Goal: Task Accomplishment & Management: Use online tool/utility

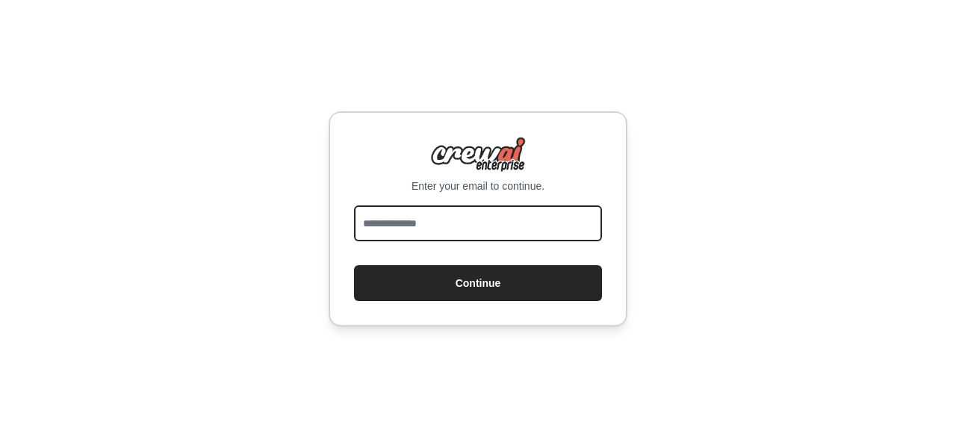
click at [521, 217] on input "email" at bounding box center [478, 223] width 248 height 36
type input "**********"
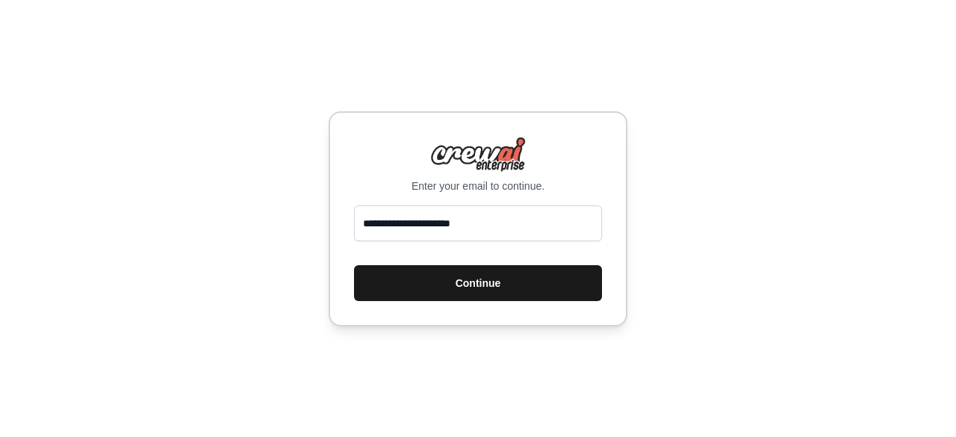
click at [524, 286] on button "Continue" at bounding box center [478, 283] width 248 height 36
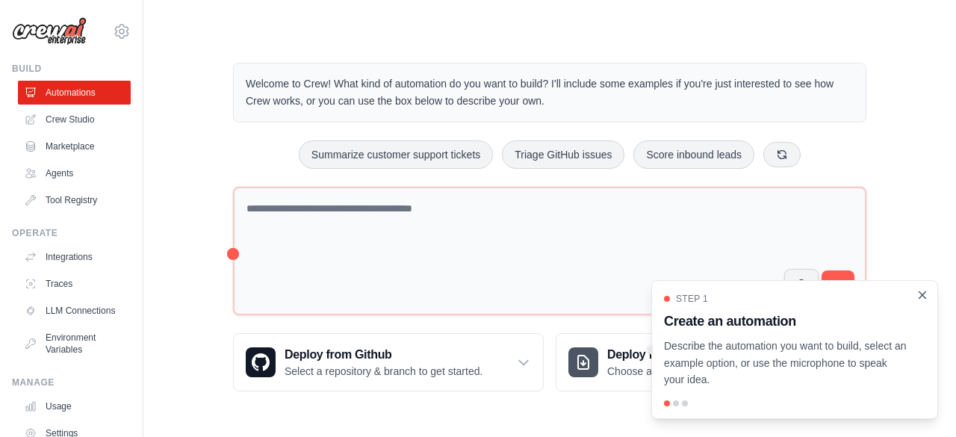
click at [919, 298] on icon "Close walkthrough" at bounding box center [922, 294] width 7 height 7
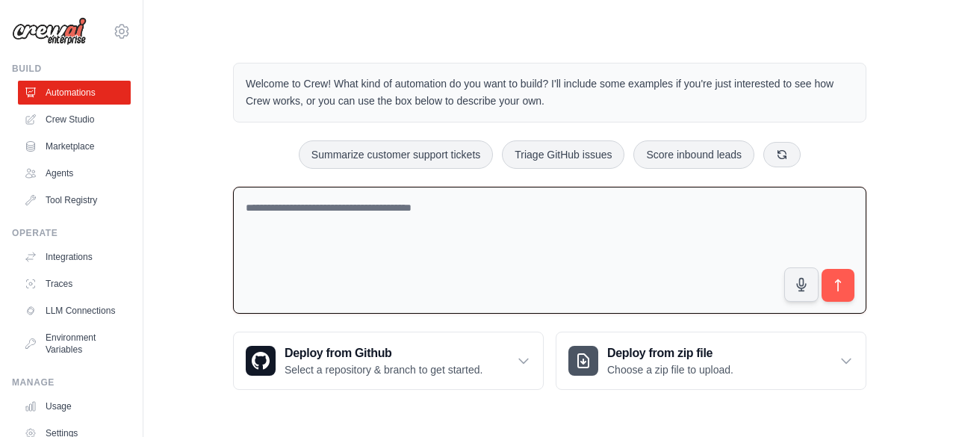
click at [506, 220] on textarea at bounding box center [549, 251] width 633 height 128
click at [60, 174] on link "Agents" at bounding box center [75, 173] width 113 height 24
click at [59, 174] on link "Agents" at bounding box center [75, 173] width 113 height 24
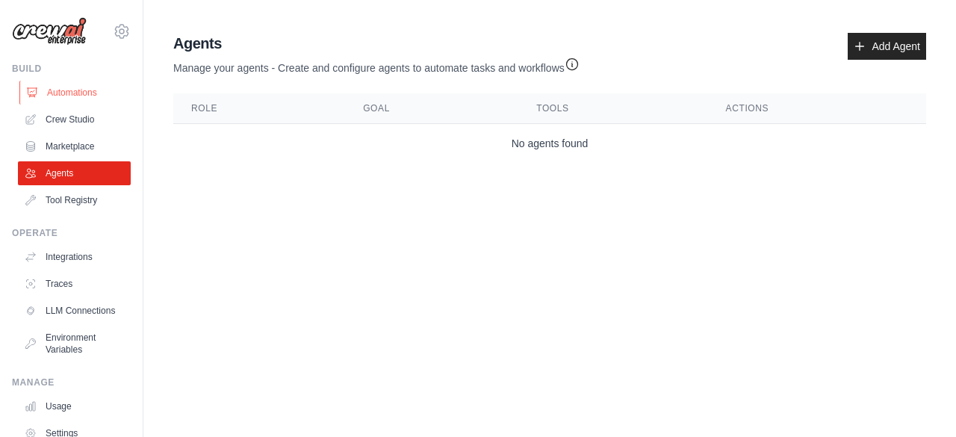
click at [70, 87] on link "Automations" at bounding box center [75, 93] width 113 height 24
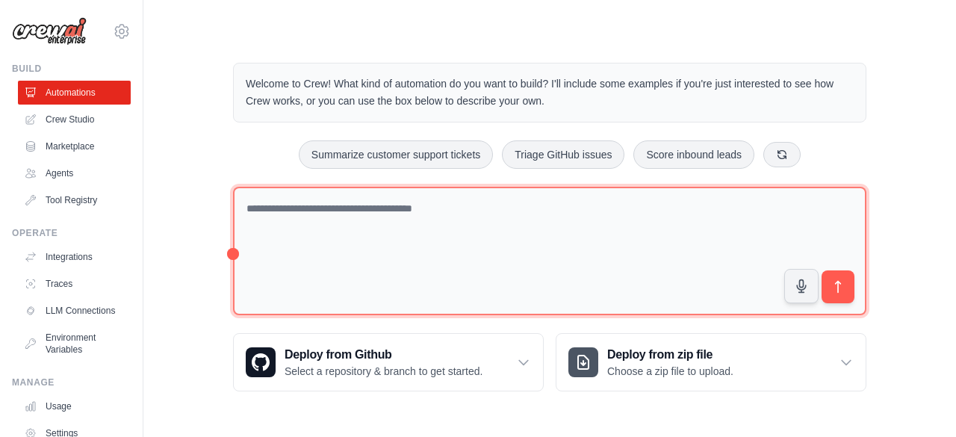
click at [612, 205] on textarea at bounding box center [549, 251] width 633 height 129
click at [411, 207] on textarea at bounding box center [549, 251] width 633 height 129
type textarea "*"
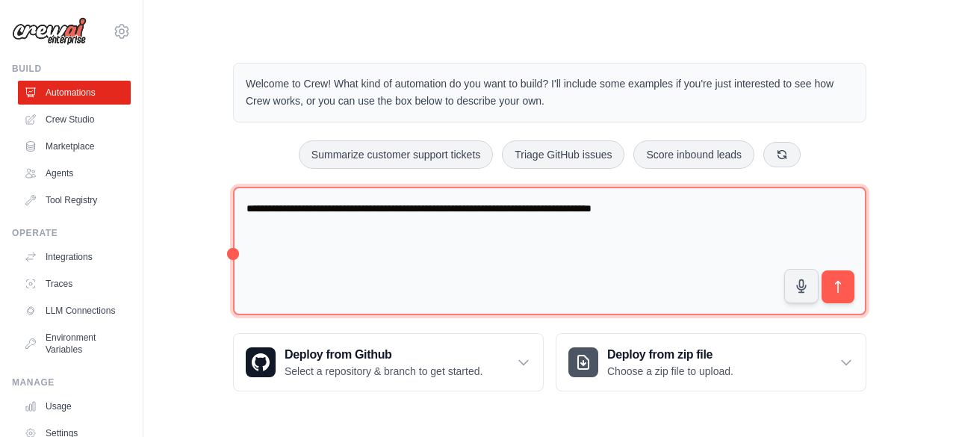
click at [552, 207] on textarea "**********" at bounding box center [549, 251] width 633 height 129
click at [690, 201] on textarea "**********" at bounding box center [549, 251] width 633 height 129
type textarea "**********"
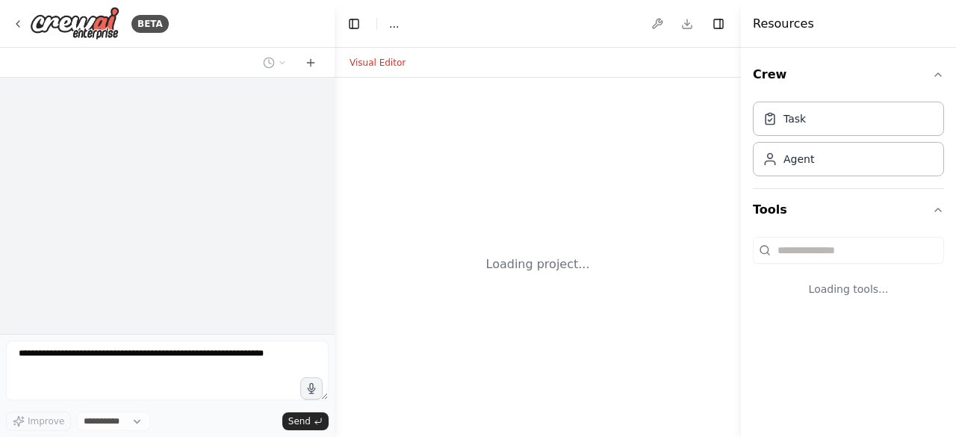
select select "****"
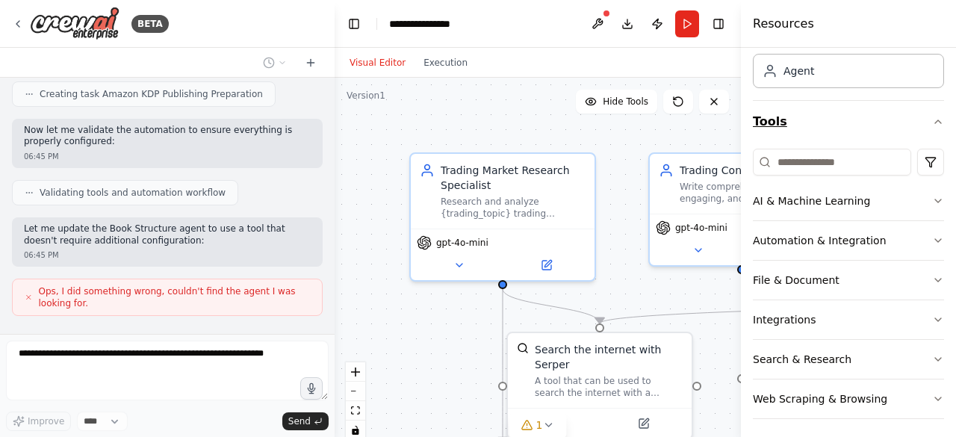
scroll to position [91, 0]
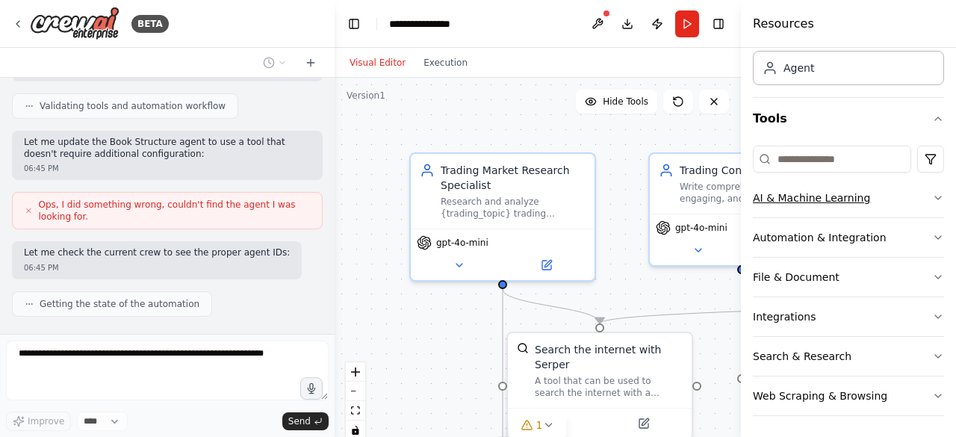
click at [919, 193] on button "AI & Machine Learning" at bounding box center [848, 198] width 191 height 39
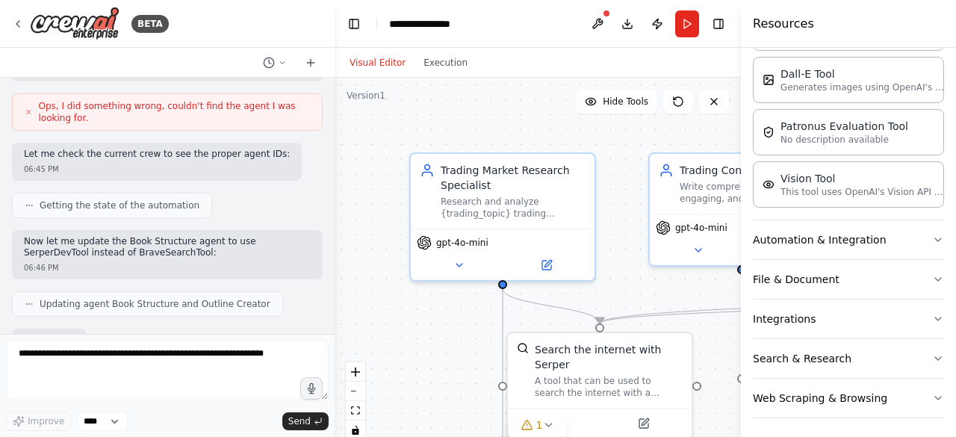
scroll to position [1292, 0]
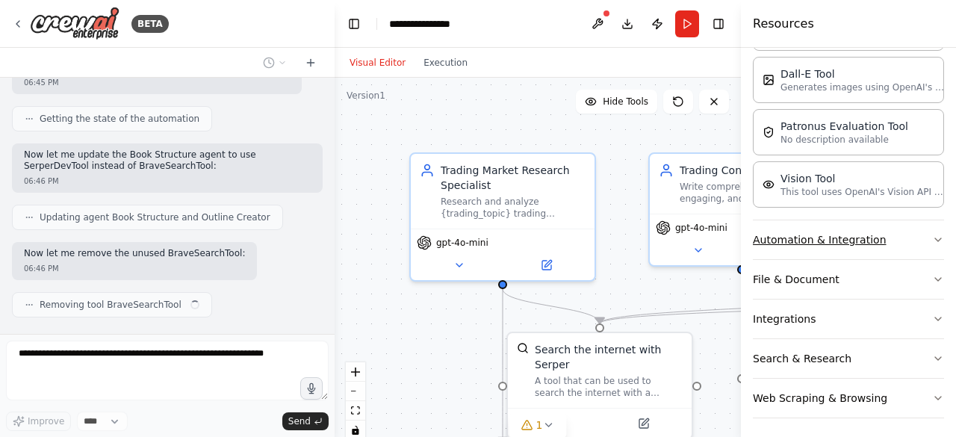
click at [932, 241] on icon "button" at bounding box center [938, 240] width 12 height 12
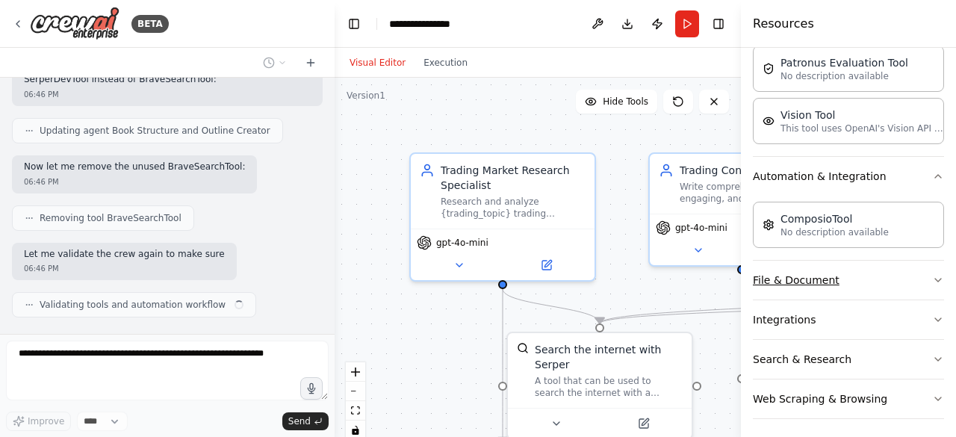
scroll to position [1390, 0]
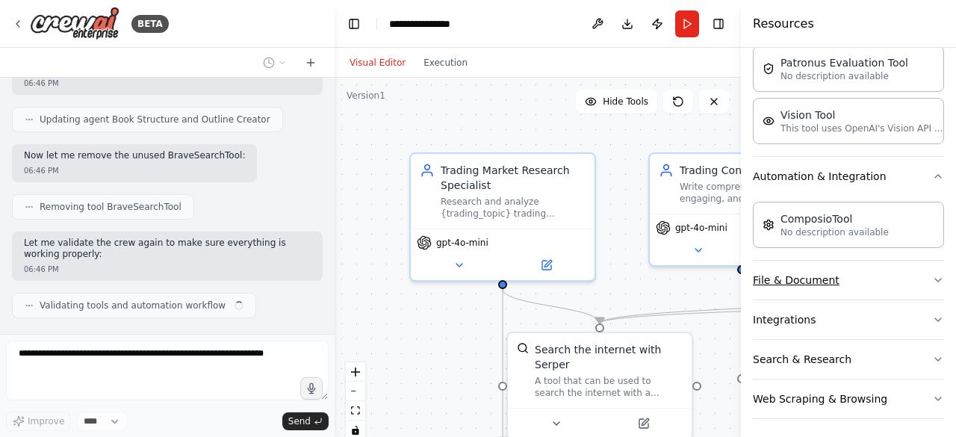
click at [932, 274] on icon "button" at bounding box center [938, 280] width 12 height 12
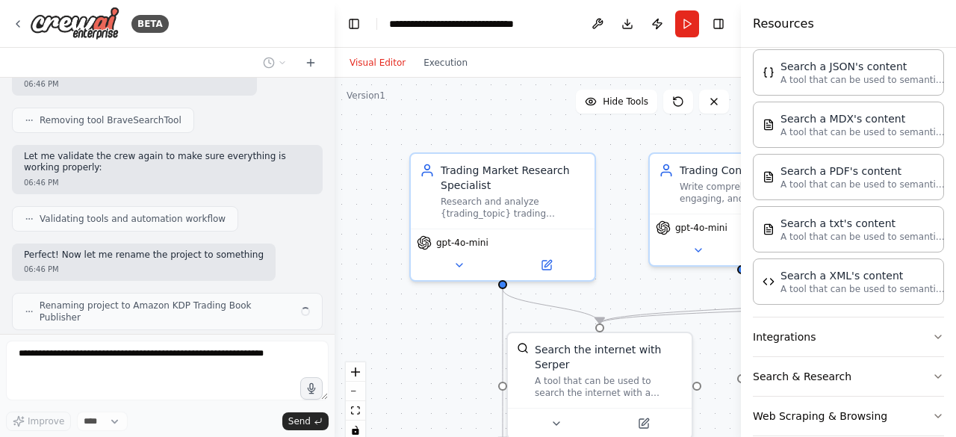
scroll to position [1489, 0]
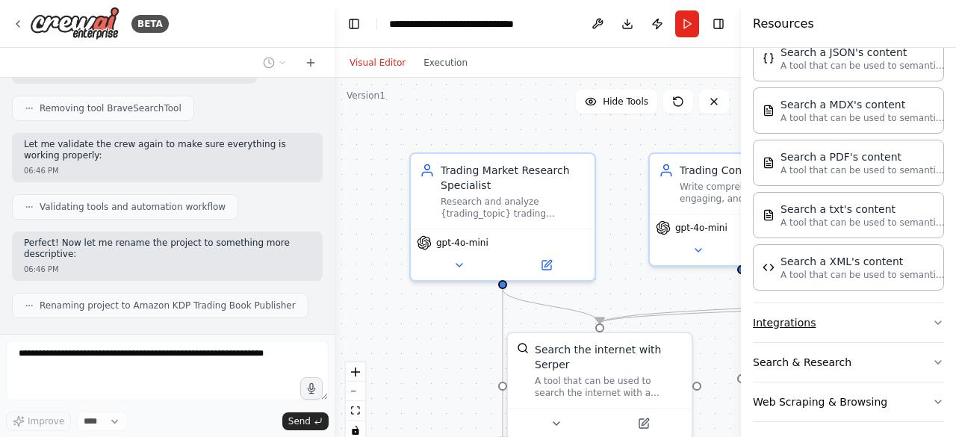
click at [921, 305] on button "Integrations" at bounding box center [848, 322] width 191 height 39
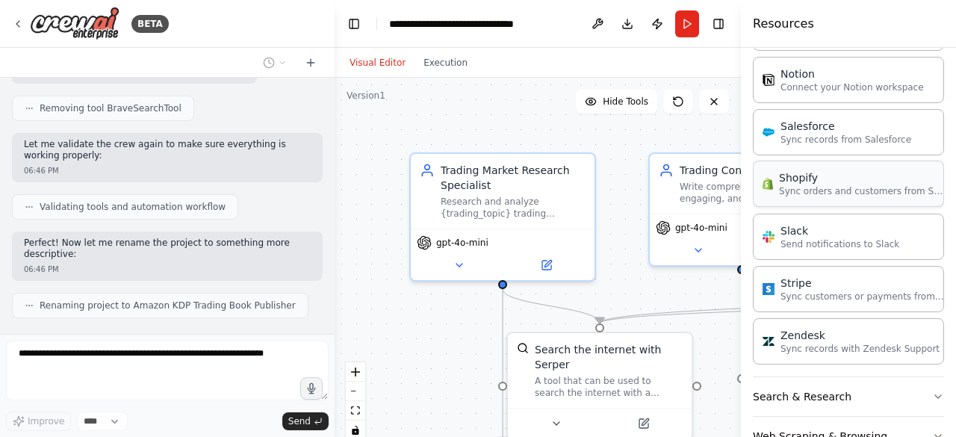
scroll to position [1744, 0]
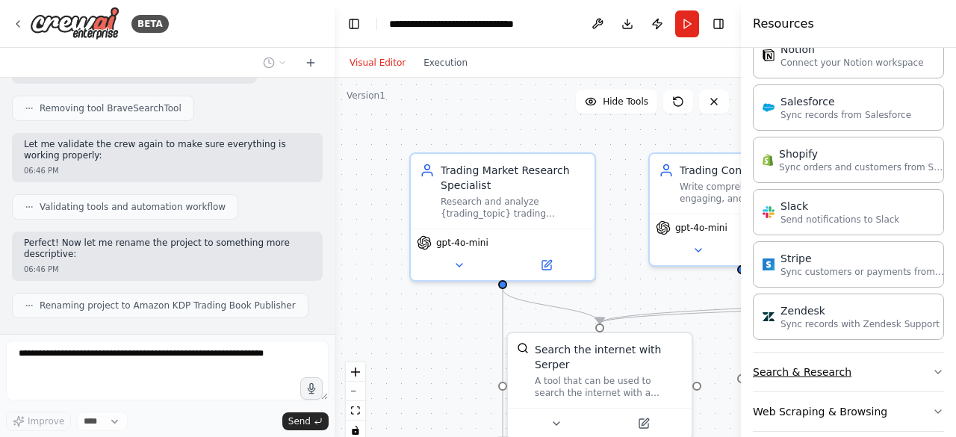
click at [932, 366] on icon "button" at bounding box center [938, 372] width 12 height 12
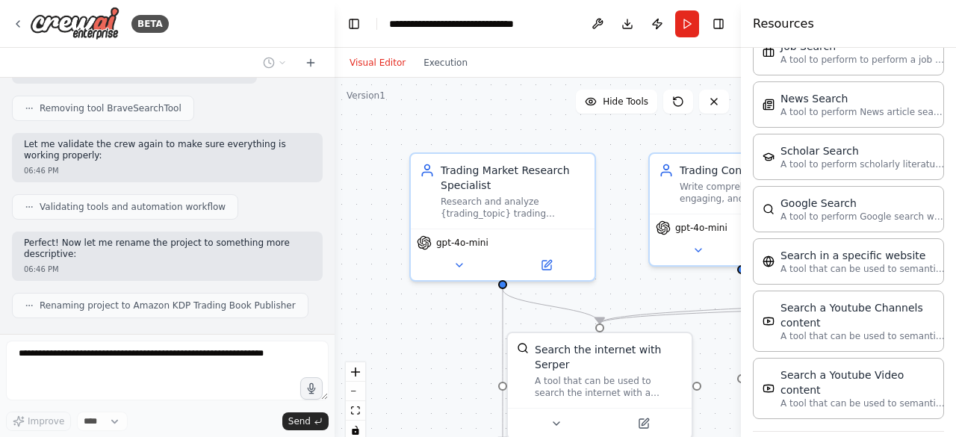
scroll to position [2496, 0]
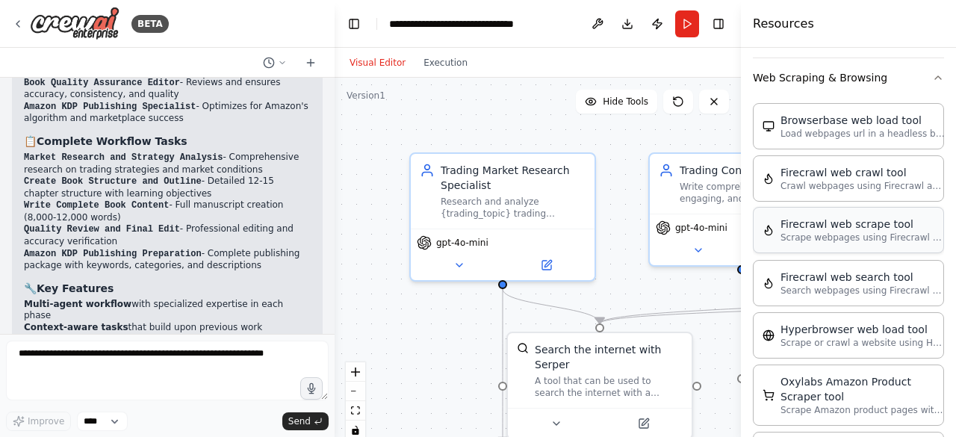
scroll to position [0, 0]
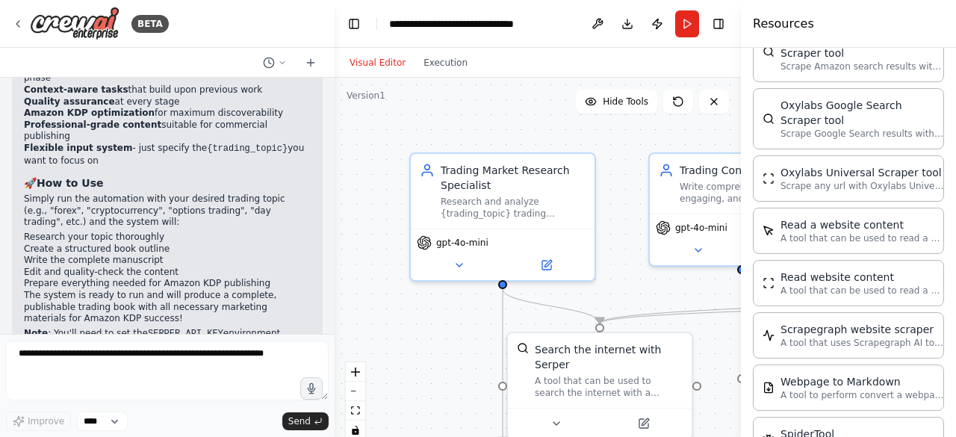
click at [523, 115] on div ".deletable-edge-delete-btn { width: 20px; height: 20px; border: 0px solid #ffff…" at bounding box center [538, 264] width 406 height 373
click at [714, 56] on div "Visual Editor Execution" at bounding box center [538, 63] width 406 height 30
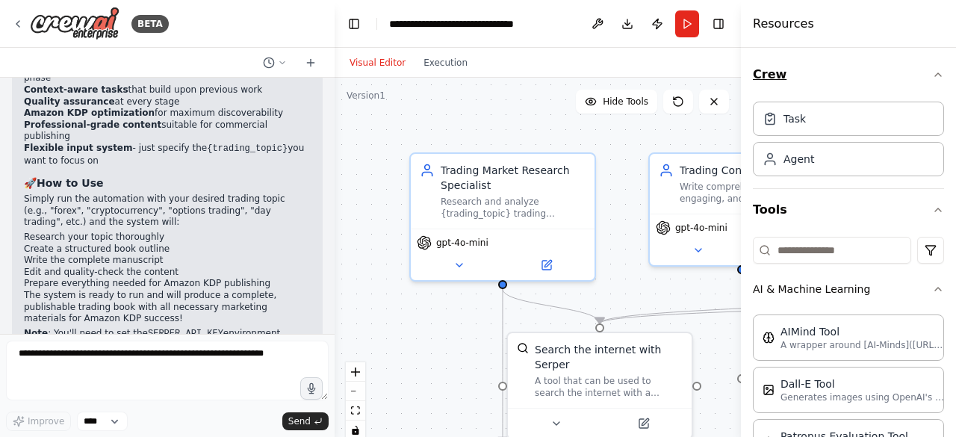
click at [935, 75] on icon "button" at bounding box center [938, 74] width 6 height 3
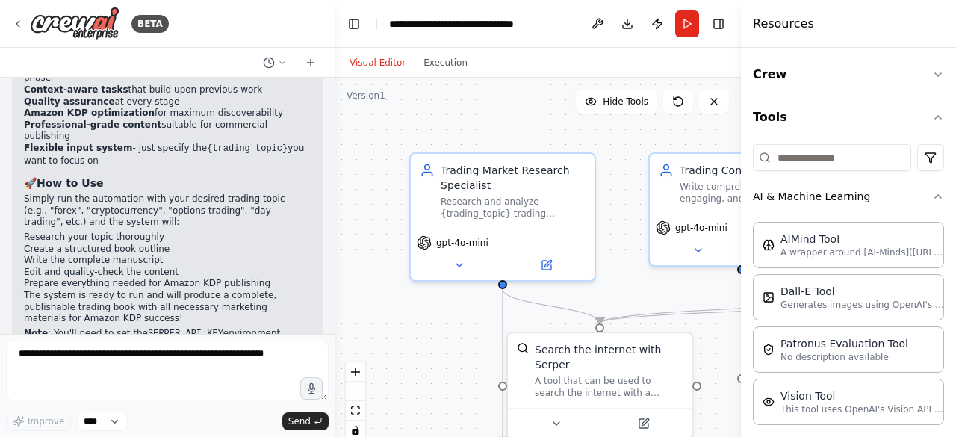
click at [699, 63] on div "Visual Editor Execution" at bounding box center [538, 63] width 406 height 30
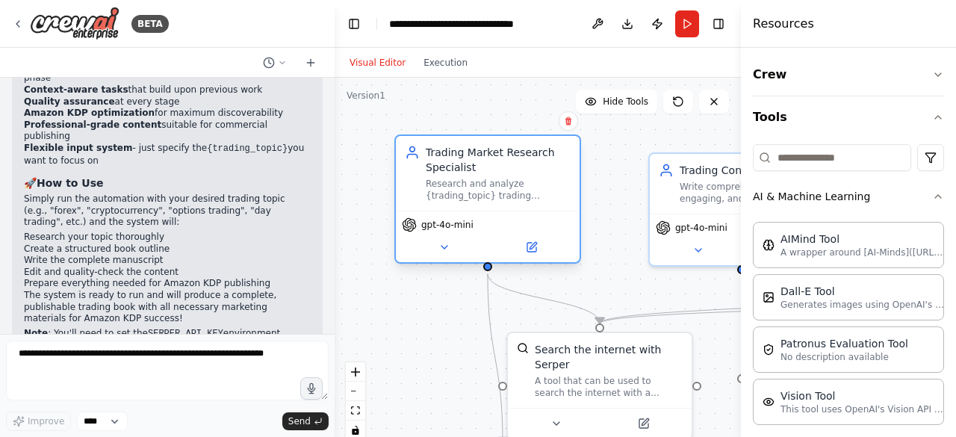
drag, startPoint x: 503, startPoint y: 197, endPoint x: 481, endPoint y: 184, distance: 25.8
click at [481, 184] on div "Research and analyze {trading_topic} trading strategies, market trends, histori…" at bounding box center [498, 190] width 145 height 24
click at [687, 25] on button "Run" at bounding box center [687, 23] width 24 height 27
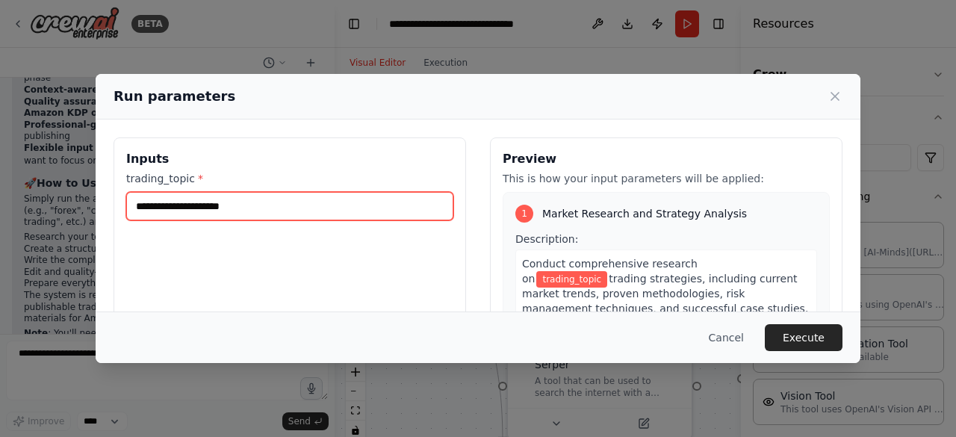
click at [247, 211] on input "trading_topic *" at bounding box center [289, 206] width 327 height 28
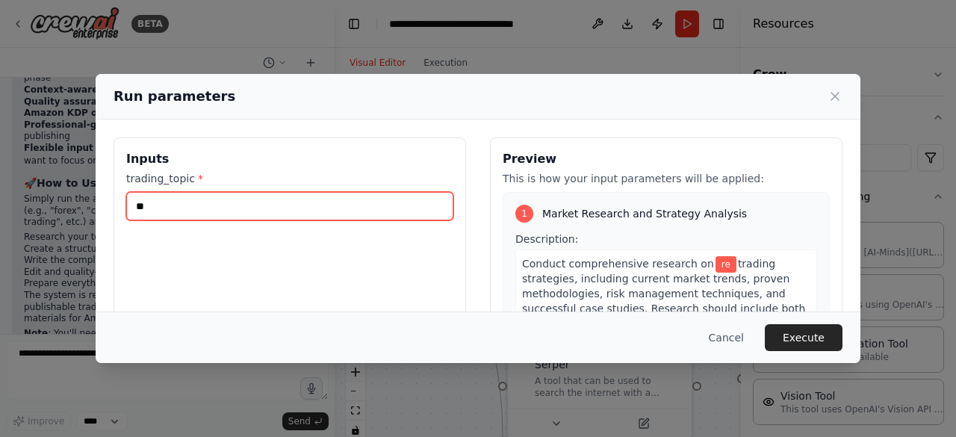
type input "*"
type input "**********"
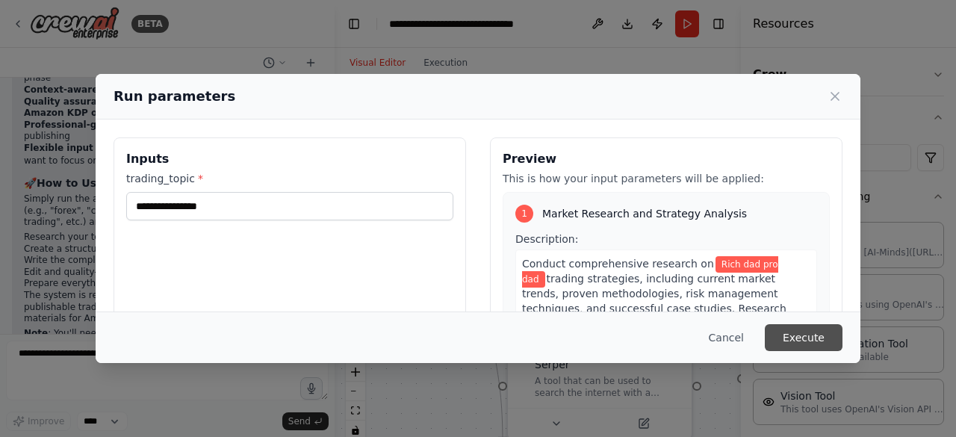
click at [799, 333] on button "Execute" at bounding box center [804, 337] width 78 height 27
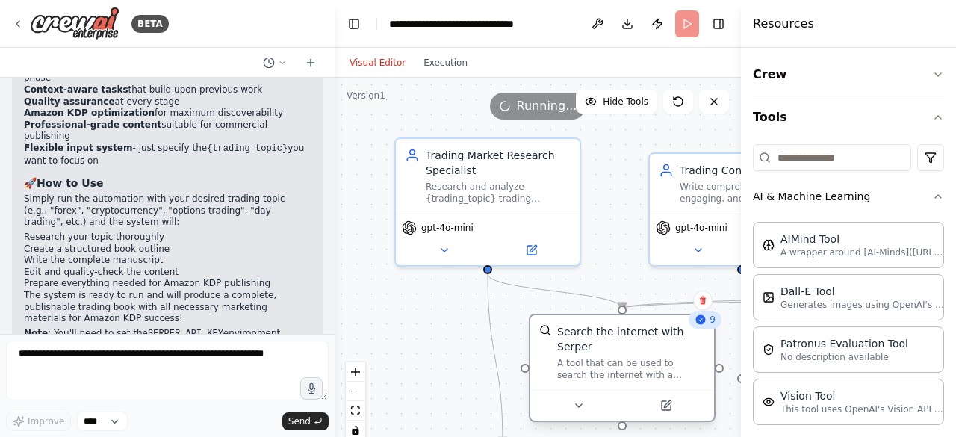
drag, startPoint x: 611, startPoint y: 385, endPoint x: 627, endPoint y: 372, distance: 20.8
click at [627, 372] on div "Search the internet with Serper A tool that can be used to search the internet …" at bounding box center [622, 352] width 184 height 75
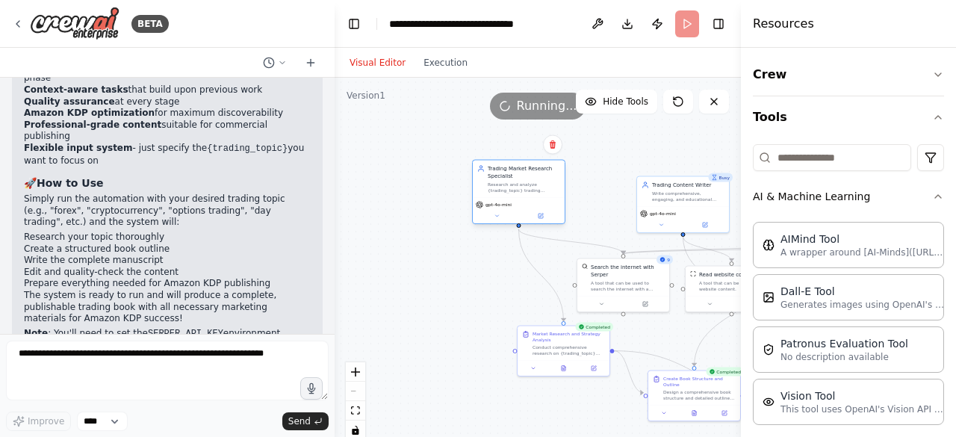
drag, startPoint x: 539, startPoint y: 200, endPoint x: 500, endPoint y: 188, distance: 41.4
click at [500, 188] on div "Research and analyze {trading_topic} trading strategies, market trends, histori…" at bounding box center [524, 188] width 72 height 12
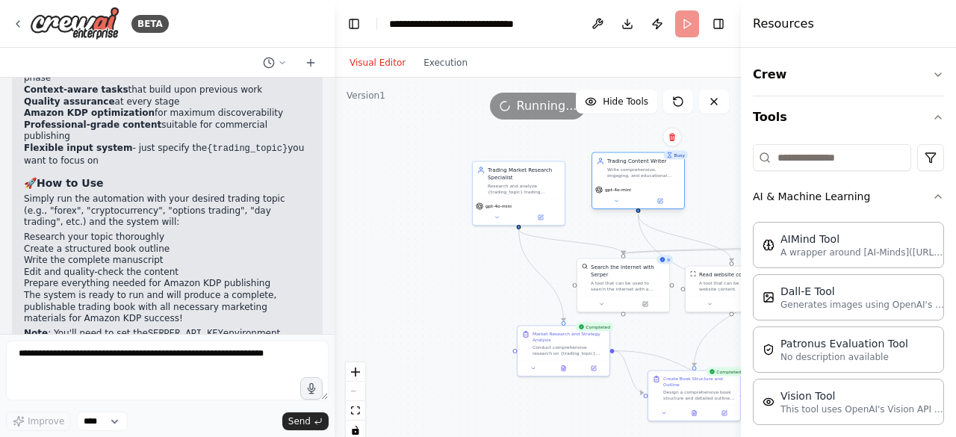
drag, startPoint x: 689, startPoint y: 213, endPoint x: 638, endPoint y: 189, distance: 56.1
click at [638, 189] on div "gpt-4o-mini" at bounding box center [638, 189] width 86 height 7
drag, startPoint x: 645, startPoint y: 282, endPoint x: 634, endPoint y: 277, distance: 12.4
click at [634, 277] on div "Search the internet with Serper A tool that can be used to search the internet …" at bounding box center [616, 268] width 92 height 37
drag, startPoint x: 560, startPoint y: 352, endPoint x: 526, endPoint y: 351, distance: 34.4
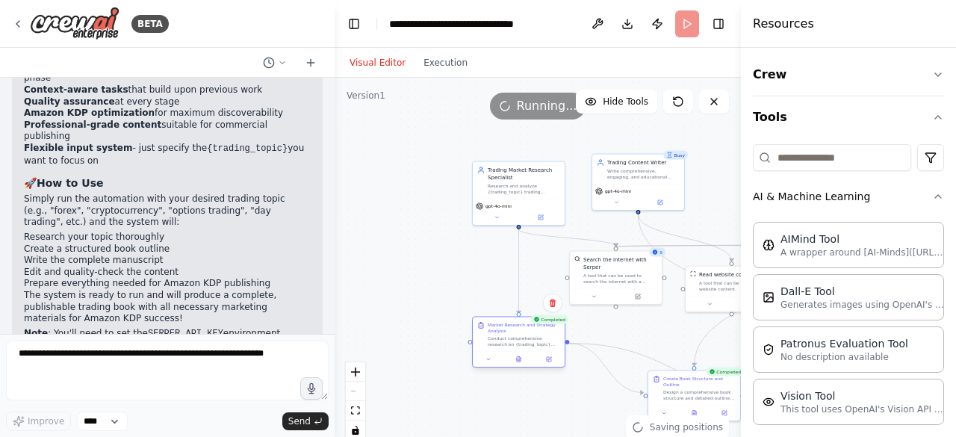
click at [526, 351] on div "Market Research and Strategy Analysis Conduct comprehensive research on {tradin…" at bounding box center [518, 343] width 93 height 52
click at [356, 391] on div "React Flow controls" at bounding box center [355, 401] width 19 height 78
click at [356, 376] on button "zoom in" at bounding box center [355, 371] width 19 height 19
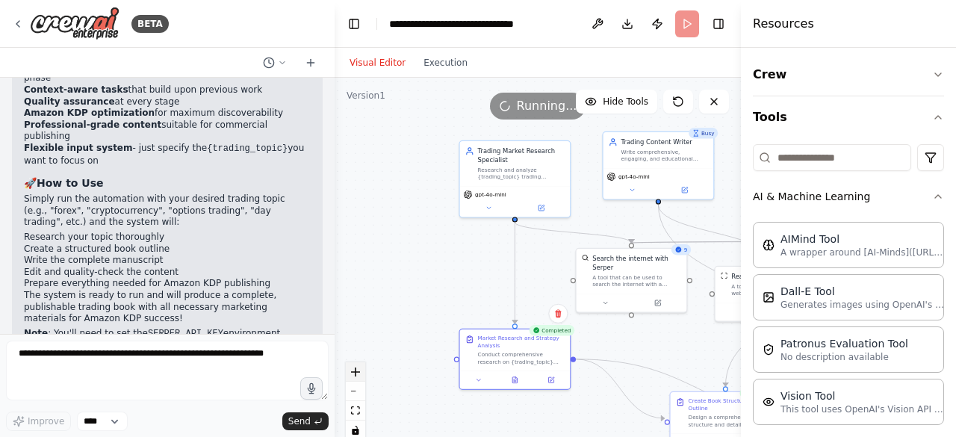
click at [356, 376] on button "zoom in" at bounding box center [355, 371] width 19 height 19
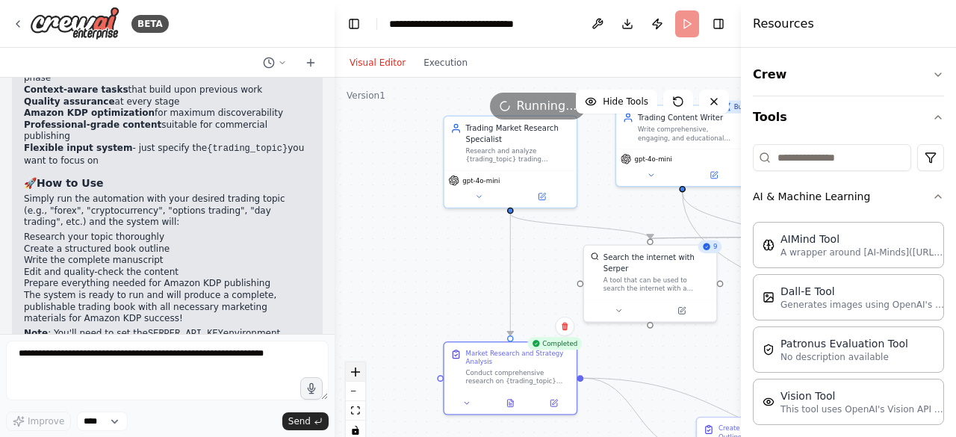
click at [356, 376] on button "zoom in" at bounding box center [355, 371] width 19 height 19
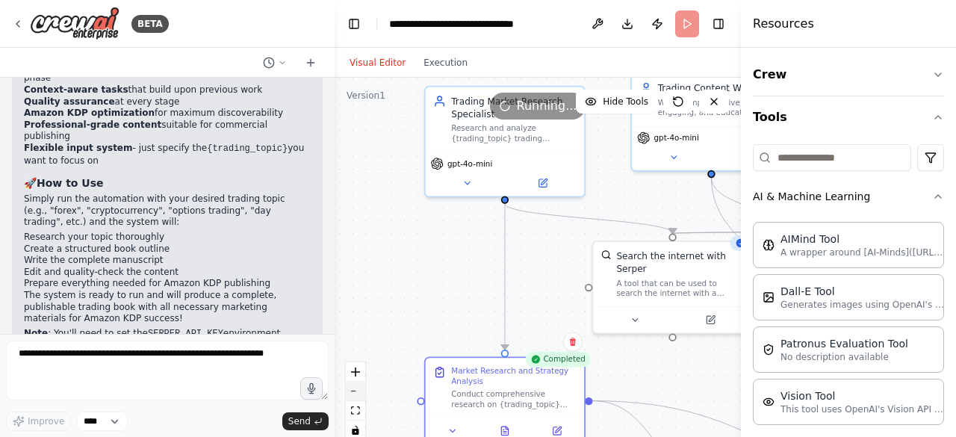
click at [359, 389] on button "zoom out" at bounding box center [355, 391] width 19 height 19
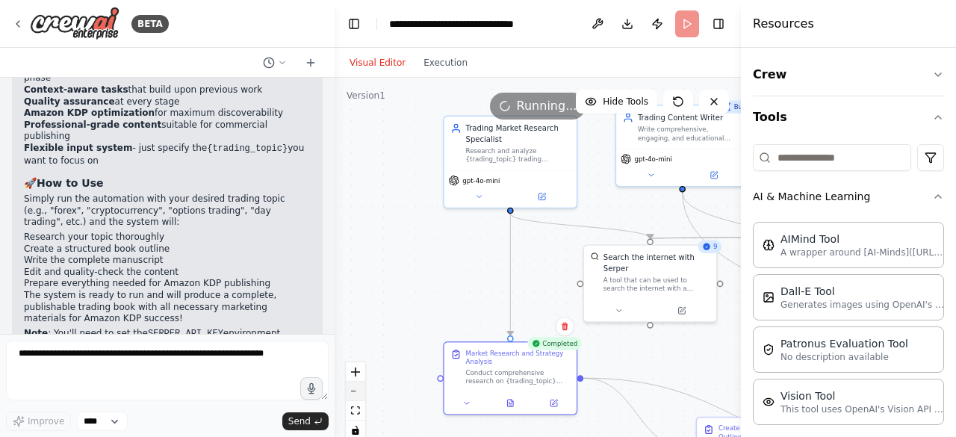
click at [359, 389] on button "zoom out" at bounding box center [355, 391] width 19 height 19
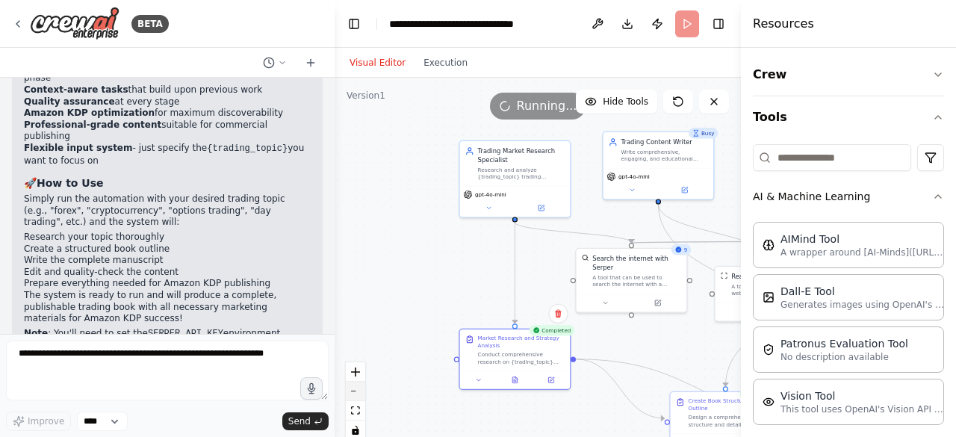
click at [359, 389] on button "zoom out" at bounding box center [355, 391] width 19 height 19
click at [359, 389] on div "React Flow controls" at bounding box center [355, 401] width 19 height 78
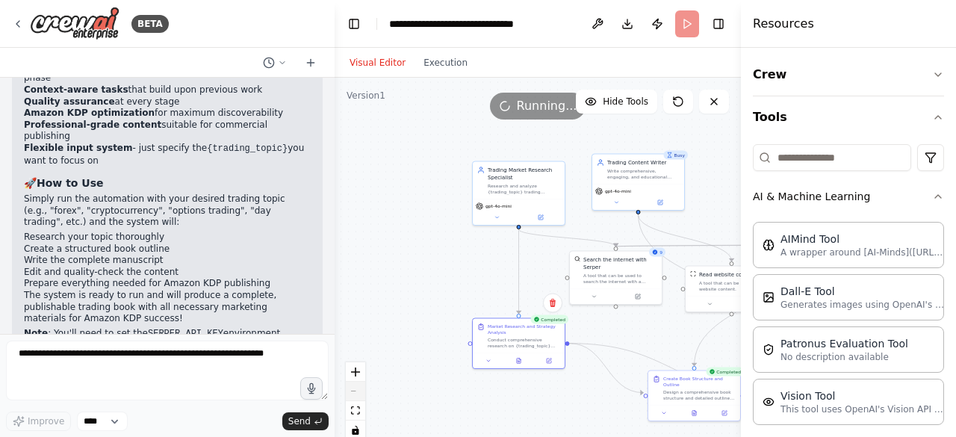
click at [359, 389] on div "React Flow controls" at bounding box center [355, 401] width 19 height 78
click at [353, 409] on icon "fit view" at bounding box center [355, 410] width 9 height 8
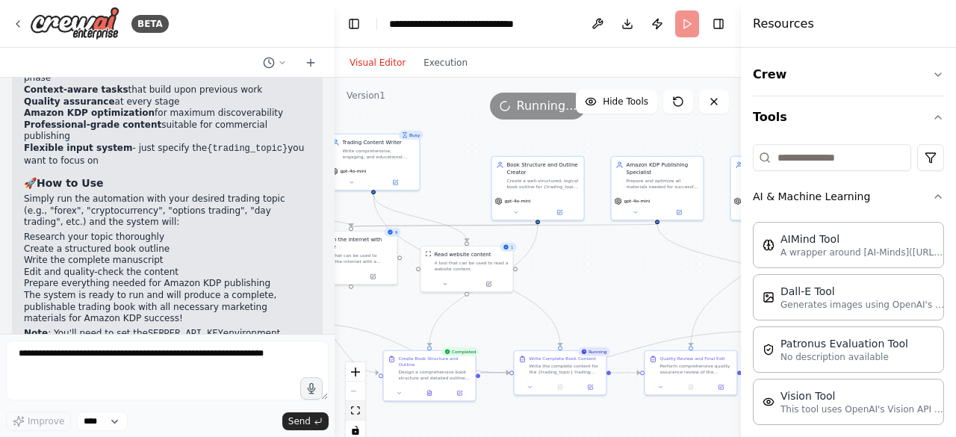
click at [357, 409] on icon "fit view" at bounding box center [355, 410] width 9 height 8
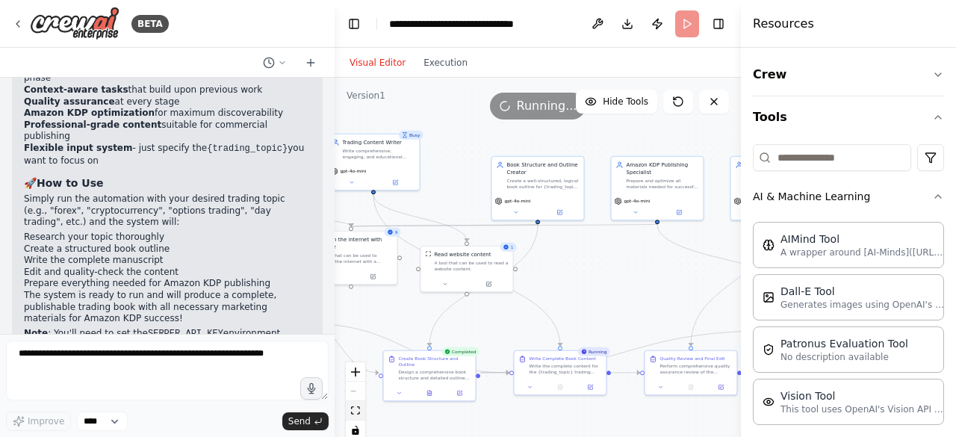
click at [357, 409] on icon "fit view" at bounding box center [355, 410] width 9 height 8
click at [351, 433] on icon "toggle interactivity" at bounding box center [355, 430] width 9 height 9
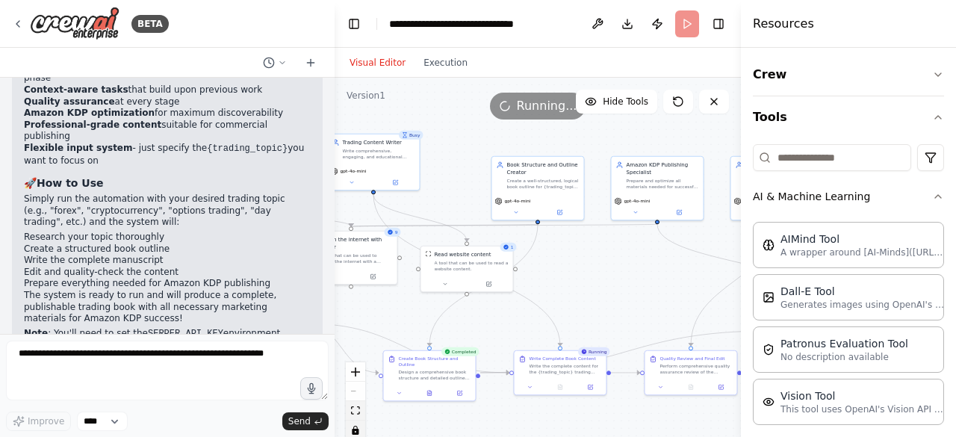
click at [357, 409] on icon "fit view" at bounding box center [355, 410] width 9 height 8
click at [357, 424] on button "toggle interactivity" at bounding box center [355, 430] width 19 height 19
click at [357, 413] on icon "fit view" at bounding box center [355, 410] width 9 height 8
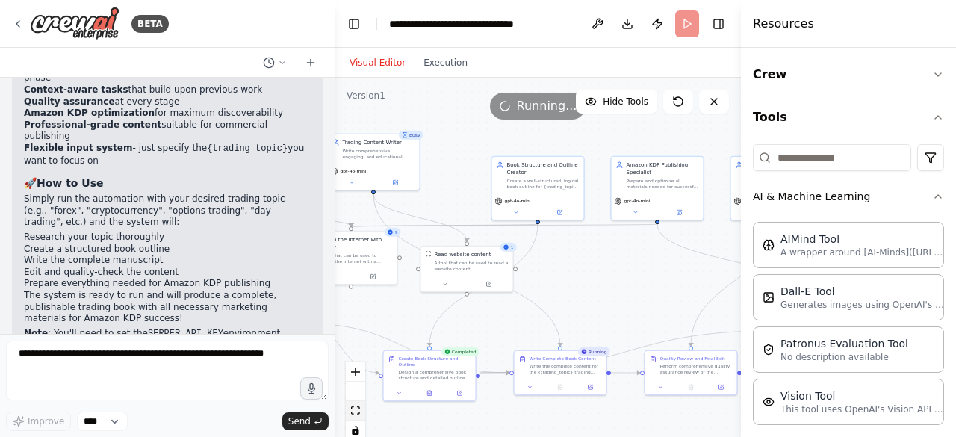
click at [357, 413] on icon "fit view" at bounding box center [355, 410] width 9 height 8
click at [356, 372] on icon "zoom in" at bounding box center [355, 371] width 9 height 9
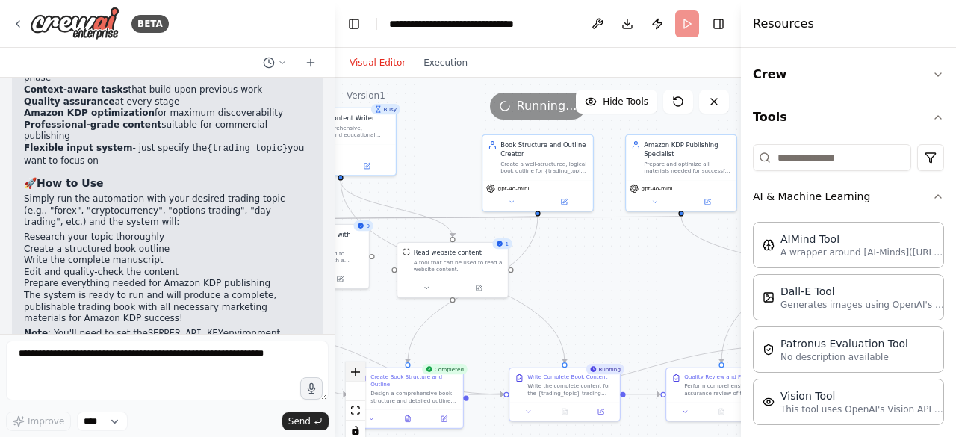
click at [356, 372] on icon "zoom in" at bounding box center [355, 371] width 9 height 9
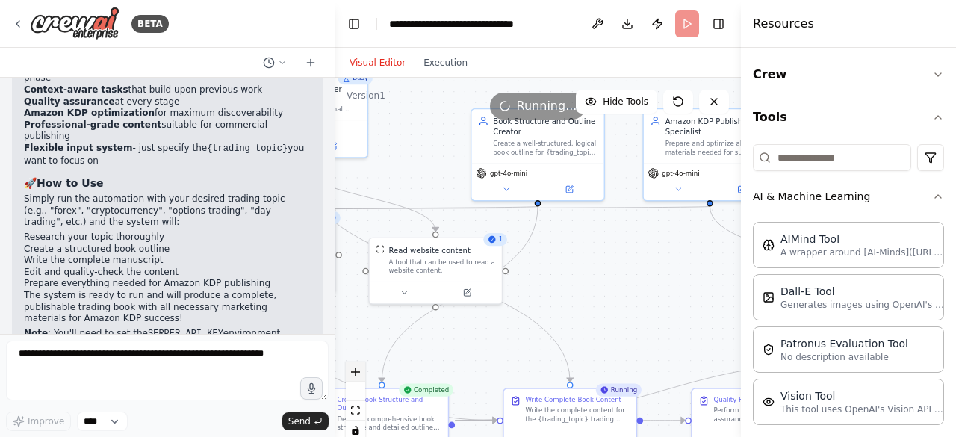
click at [356, 372] on icon "zoom in" at bounding box center [355, 371] width 9 height 9
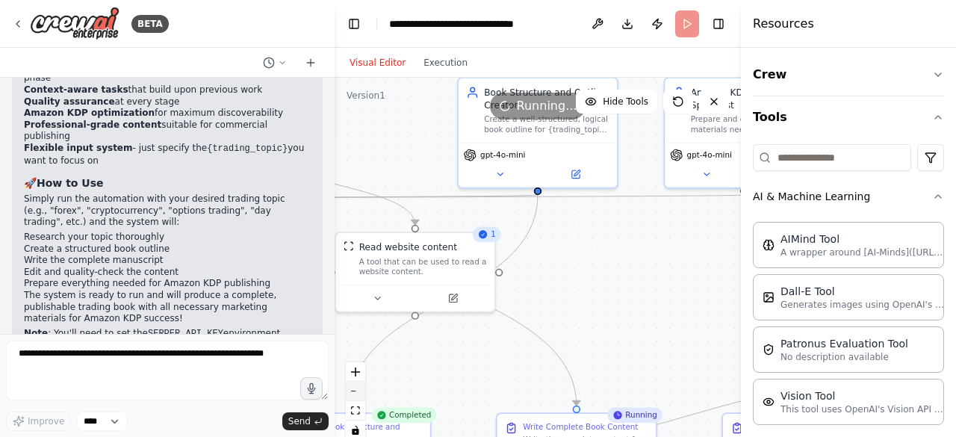
click at [356, 386] on button "zoom out" at bounding box center [355, 391] width 19 height 19
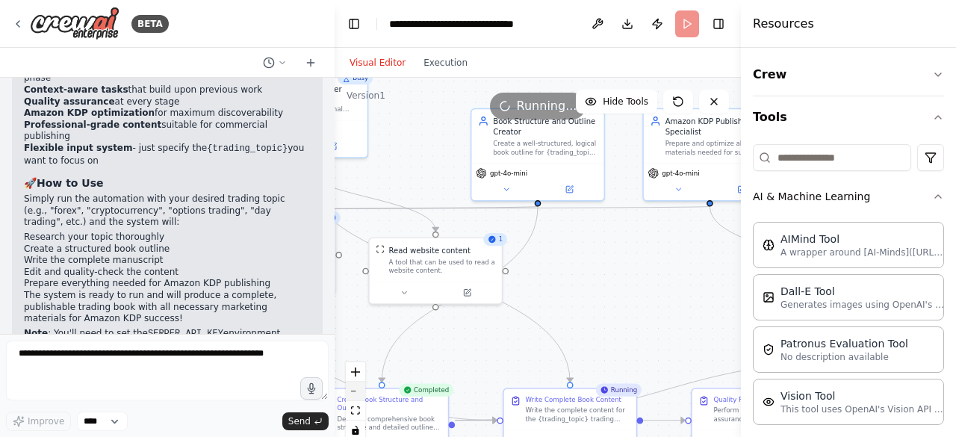
click at [356, 386] on button "zoom out" at bounding box center [355, 391] width 19 height 19
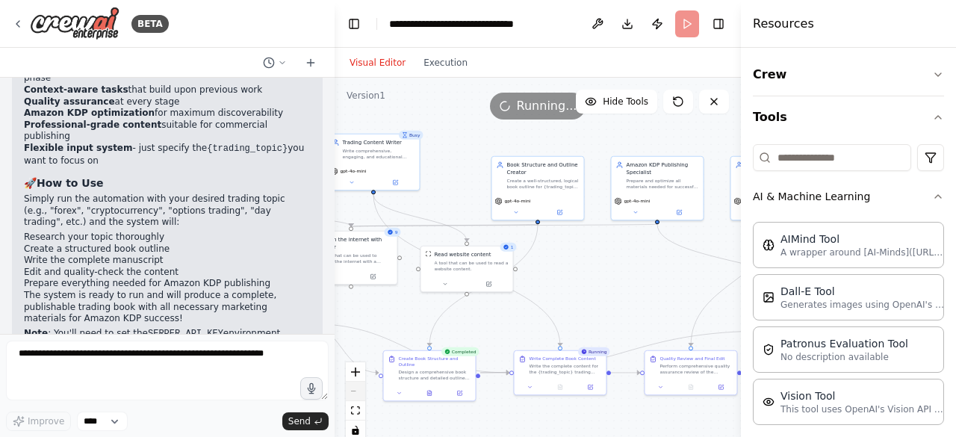
click at [356, 386] on div "React Flow controls" at bounding box center [355, 401] width 19 height 78
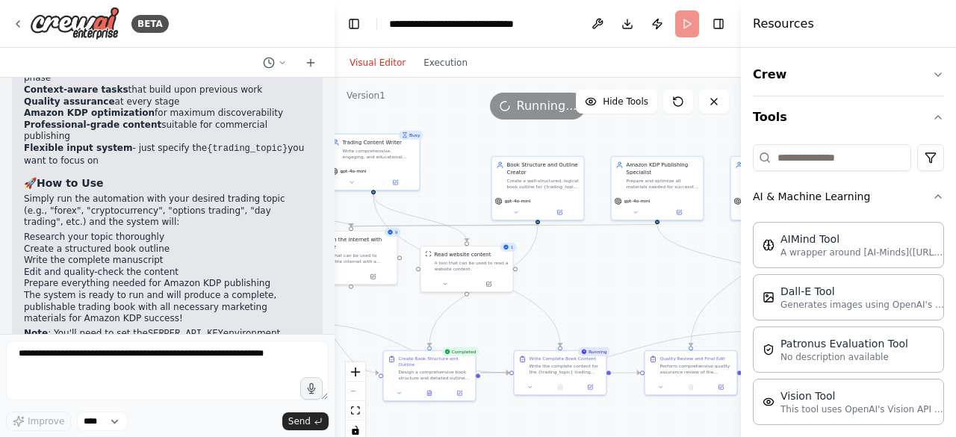
click at [795, 20] on h4 "Resources" at bounding box center [783, 24] width 61 height 18
click at [731, 26] on header "**********" at bounding box center [538, 24] width 406 height 48
click at [733, 187] on div "BETA you can build a amazon kdp ai automation system and publish a high quality…" at bounding box center [478, 218] width 956 height 437
drag, startPoint x: 738, startPoint y: 181, endPoint x: 725, endPoint y: 189, distance: 15.8
click at [725, 189] on div "BETA you can build a amazon kdp ai automation system and publish a high quality…" at bounding box center [478, 218] width 956 height 437
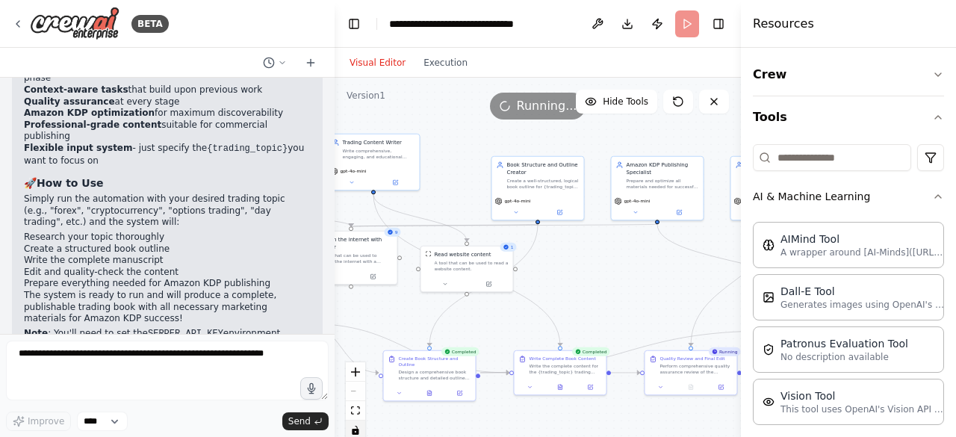
click at [356, 430] on icon "toggle interactivity" at bounding box center [355, 430] width 7 height 9
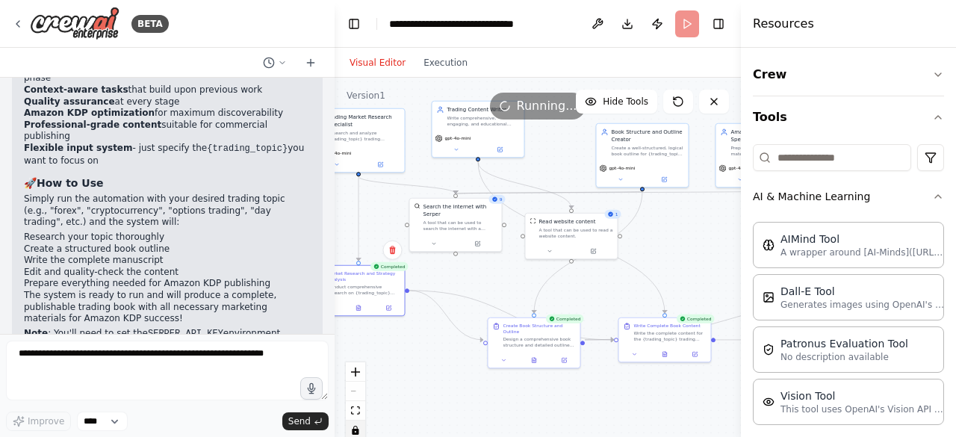
drag, startPoint x: 546, startPoint y: 377, endPoint x: 651, endPoint y: 344, distance: 109.6
click at [651, 344] on div ".deletable-edge-delete-btn { width: 20px; height: 20px; border: 0px solid #ffff…" at bounding box center [538, 264] width 406 height 373
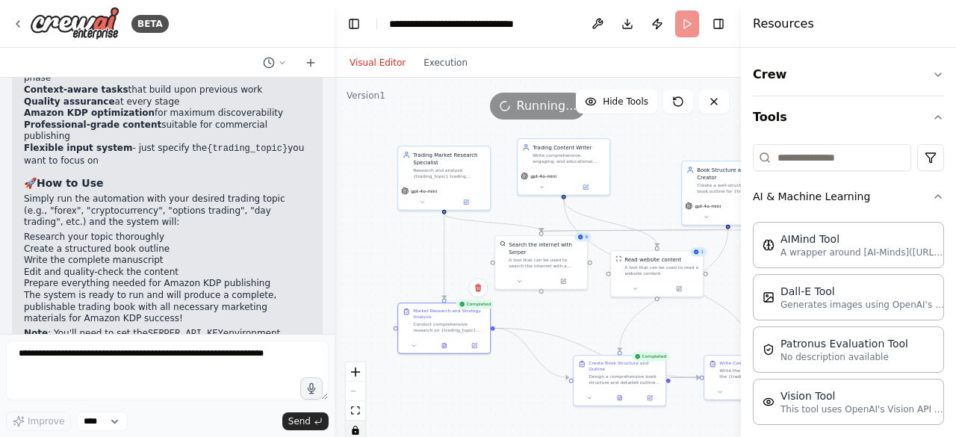
drag, startPoint x: 657, startPoint y: 222, endPoint x: 746, endPoint y: 260, distance: 96.7
click at [746, 260] on div "BETA you can build a amazon kdp ai automation system and publish a high quality…" at bounding box center [478, 218] width 956 height 437
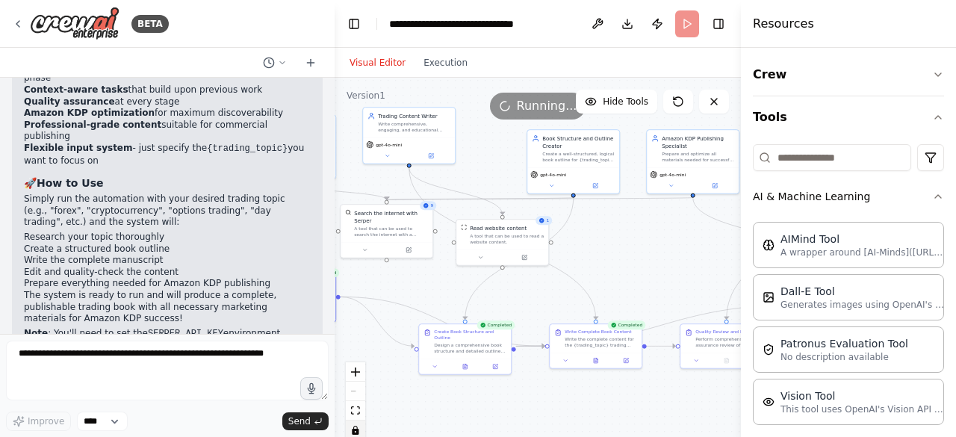
drag, startPoint x: 614, startPoint y: 382, endPoint x: 459, endPoint y: 350, distance: 157.8
click at [459, 350] on div ".deletable-edge-delete-btn { width: 20px; height: 20px; border: 0px solid #ffff…" at bounding box center [538, 264] width 406 height 373
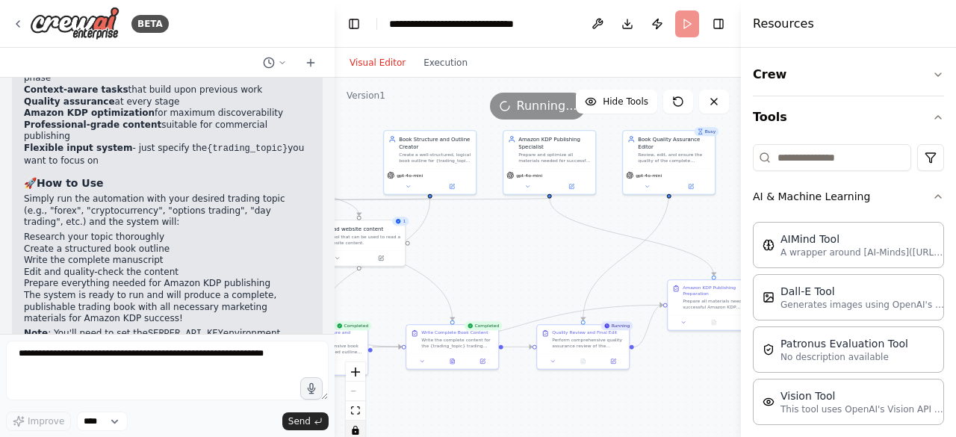
drag, startPoint x: 612, startPoint y: 344, endPoint x: 469, endPoint y: 344, distance: 143.4
click at [469, 344] on div ".deletable-edge-delete-btn { width: 20px; height: 20px; border: 0px solid #ffff…" at bounding box center [538, 264] width 406 height 373
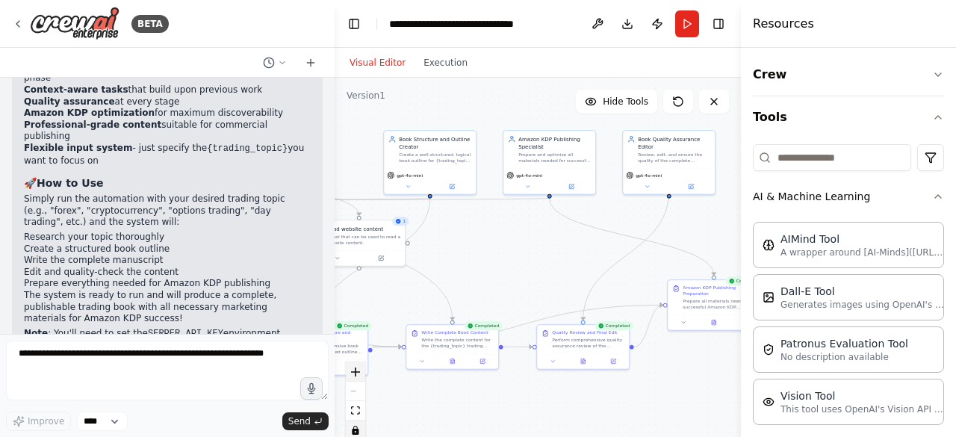
click at [356, 370] on icon "zoom in" at bounding box center [355, 371] width 9 height 9
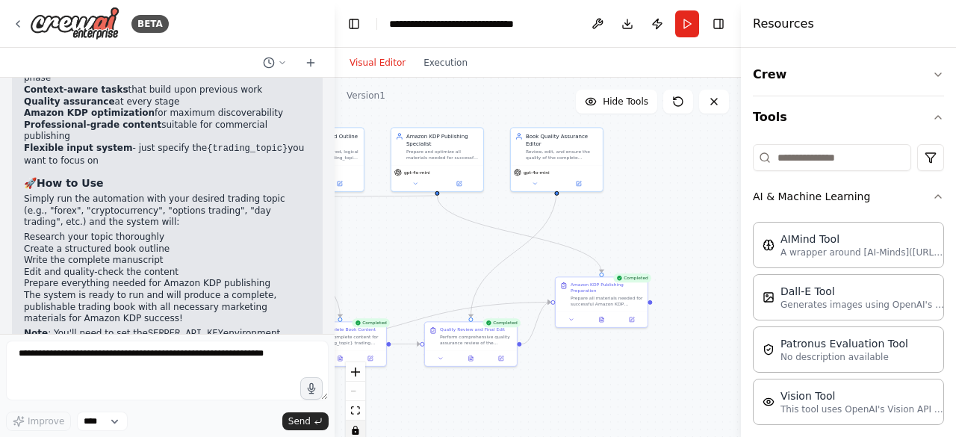
drag, startPoint x: 653, startPoint y: 276, endPoint x: 522, endPoint y: 267, distance: 131.0
click at [522, 267] on div ".deletable-edge-delete-btn { width: 20px; height: 20px; border: 0px solid #ffff…" at bounding box center [538, 264] width 406 height 373
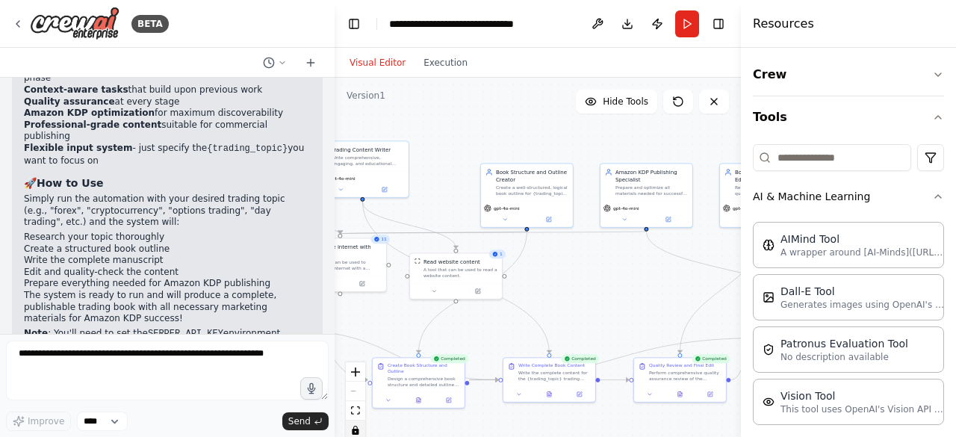
drag, startPoint x: 522, startPoint y: 267, endPoint x: 731, endPoint y: 303, distance: 212.2
click at [731, 303] on div ".deletable-edge-delete-btn { width: 20px; height: 20px; border: 0px solid #ffff…" at bounding box center [538, 264] width 406 height 373
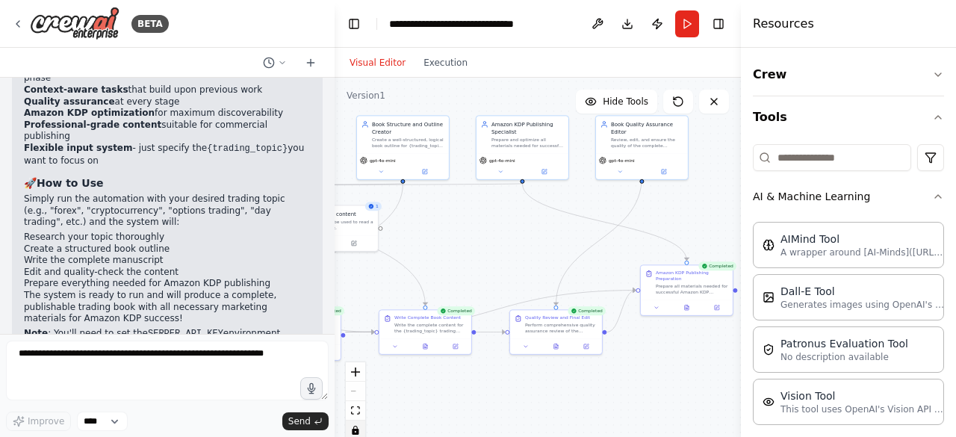
drag, startPoint x: 589, startPoint y: 271, endPoint x: 465, endPoint y: 223, distance: 132.9
click at [465, 223] on div ".deletable-edge-delete-btn { width: 20px; height: 20px; border: 0px solid #ffff…" at bounding box center [538, 264] width 406 height 373
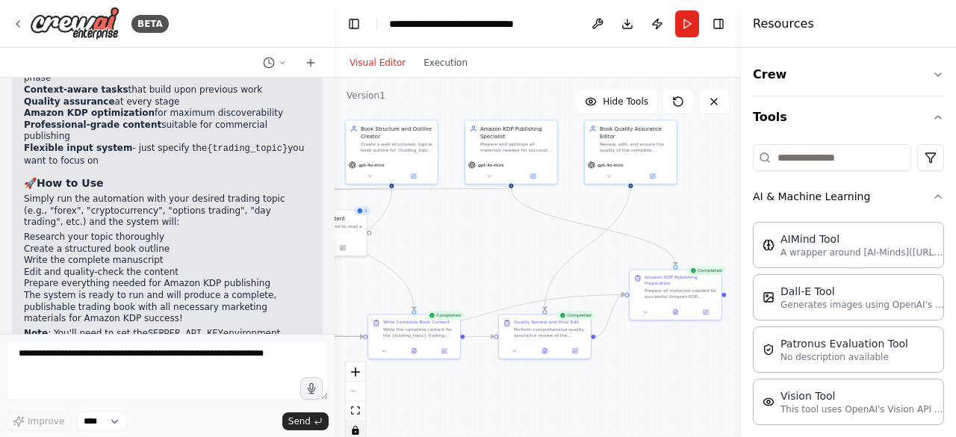
drag, startPoint x: 499, startPoint y: 222, endPoint x: 488, endPoint y: 226, distance: 12.1
click at [488, 226] on div ".deletable-edge-delete-btn { width: 20px; height: 20px; border: 0px solid #ffff…" at bounding box center [538, 264] width 406 height 373
click at [708, 297] on div ".deletable-edge-delete-btn { width: 20px; height: 20px; border: 0px solid #ffff…" at bounding box center [538, 264] width 406 height 373
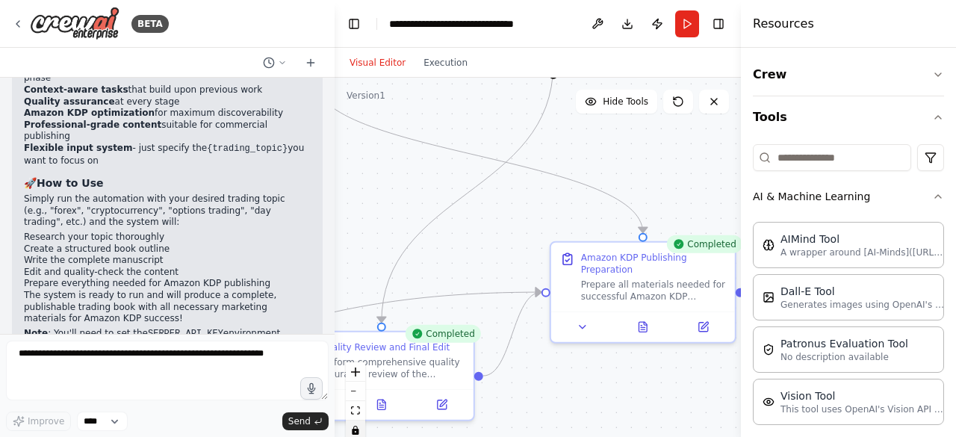
click at [725, 297] on div ".deletable-edge-delete-btn { width: 20px; height: 20px; border: 0px solid #ffff…" at bounding box center [538, 264] width 406 height 373
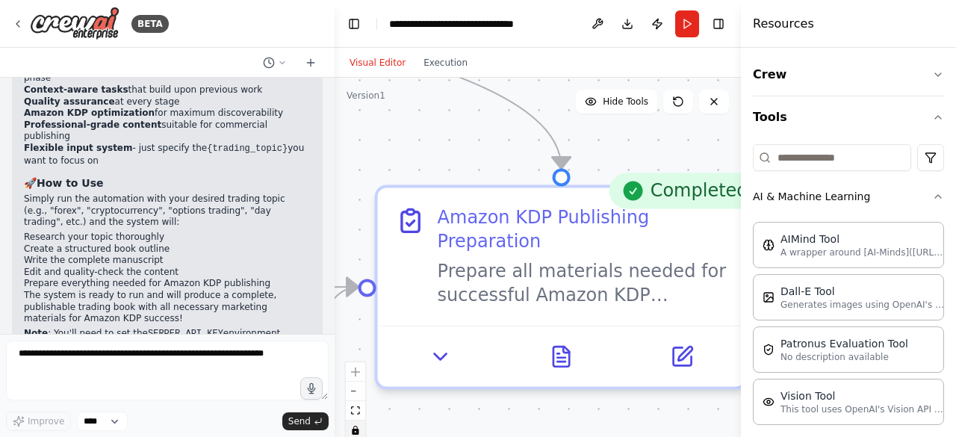
click at [644, 300] on div ".deletable-edge-delete-btn { width: 20px; height: 20px; border: 0px solid #ffff…" at bounding box center [538, 264] width 406 height 373
click at [559, 362] on div ".deletable-edge-delete-btn { width: 20px; height: 20px; border: 0px solid #ffff…" at bounding box center [538, 264] width 406 height 373
click at [362, 429] on button "toggle interactivity" at bounding box center [355, 430] width 19 height 19
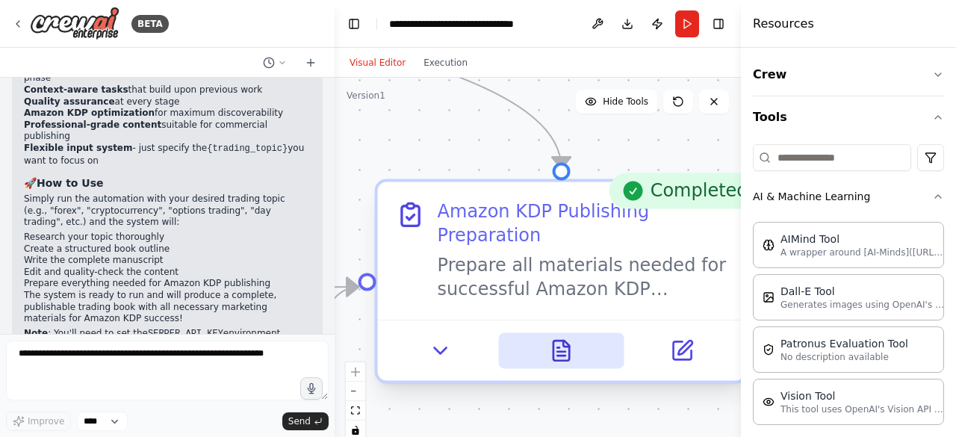
click at [566, 357] on icon at bounding box center [561, 351] width 16 height 20
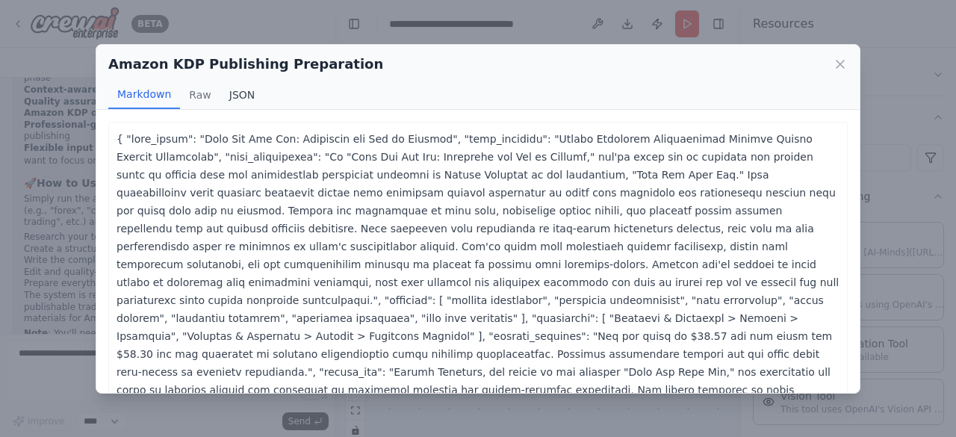
click at [229, 93] on button "JSON" at bounding box center [242, 95] width 44 height 28
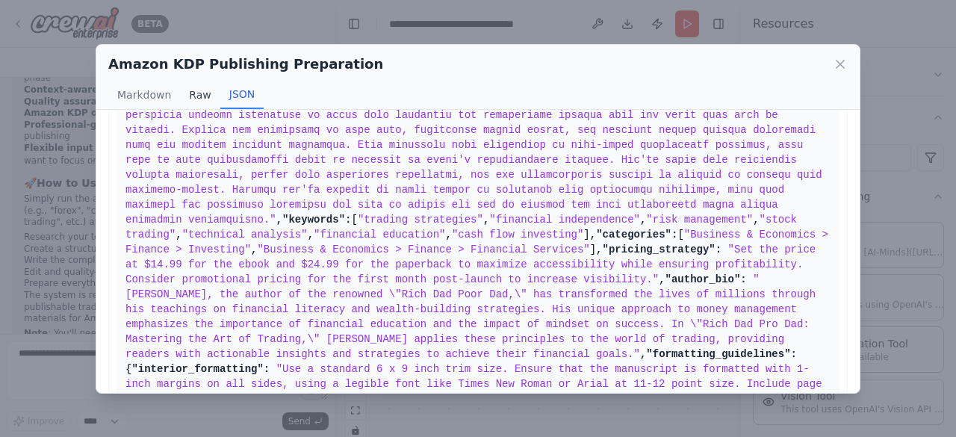
scroll to position [58, 0]
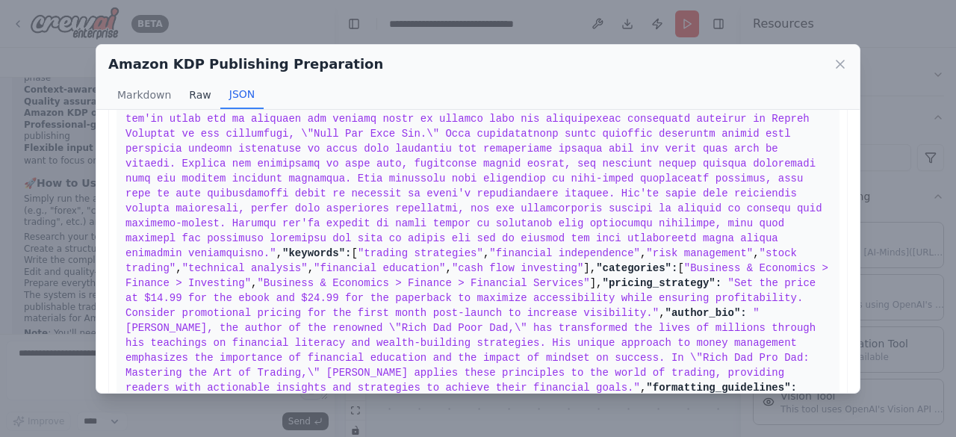
click at [192, 95] on button "Raw" at bounding box center [200, 95] width 40 height 28
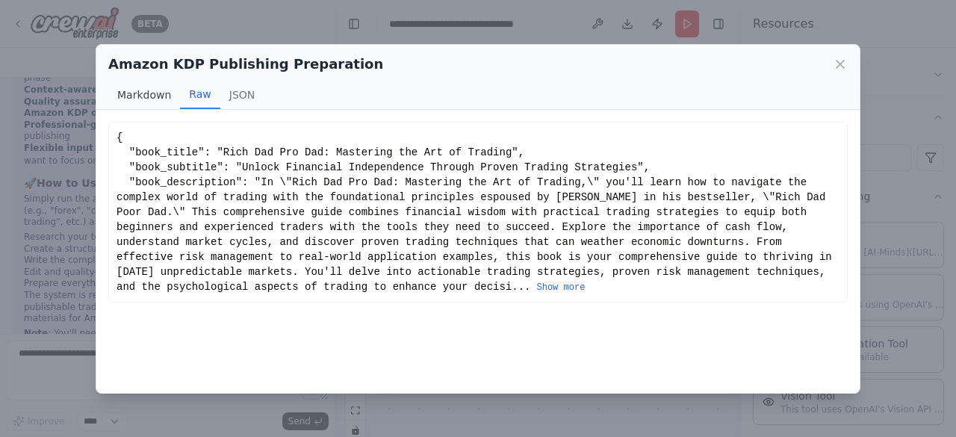
click at [143, 87] on button "Markdown" at bounding box center [144, 95] width 72 height 28
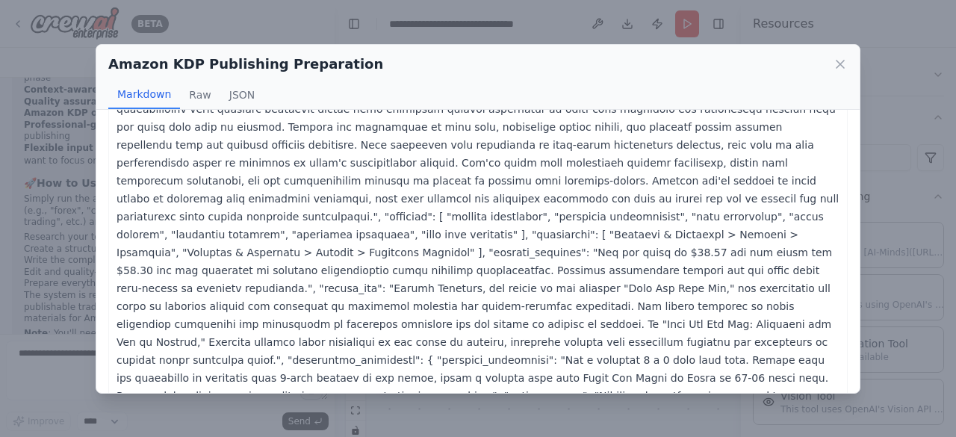
scroll to position [114, 0]
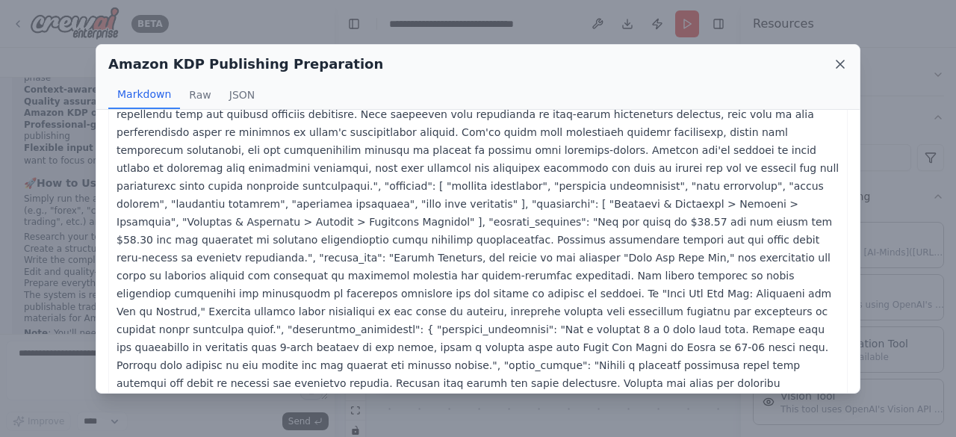
click at [843, 63] on icon at bounding box center [840, 64] width 15 height 15
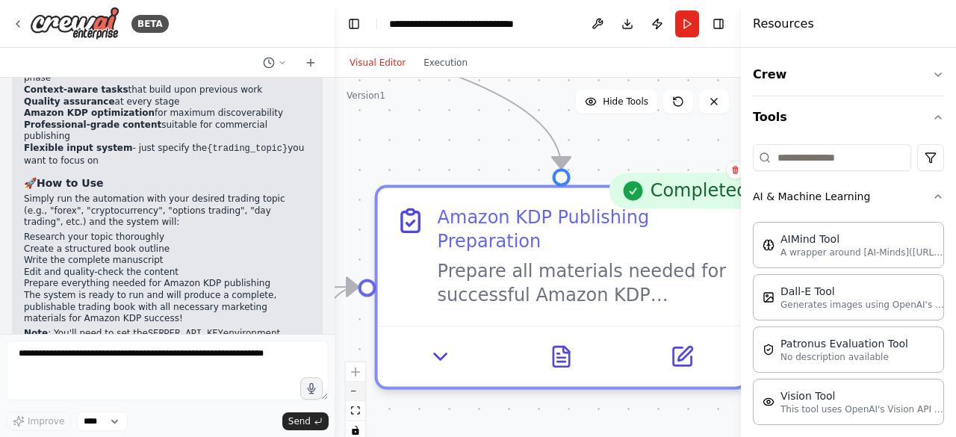
click at [364, 391] on button "zoom out" at bounding box center [355, 391] width 19 height 19
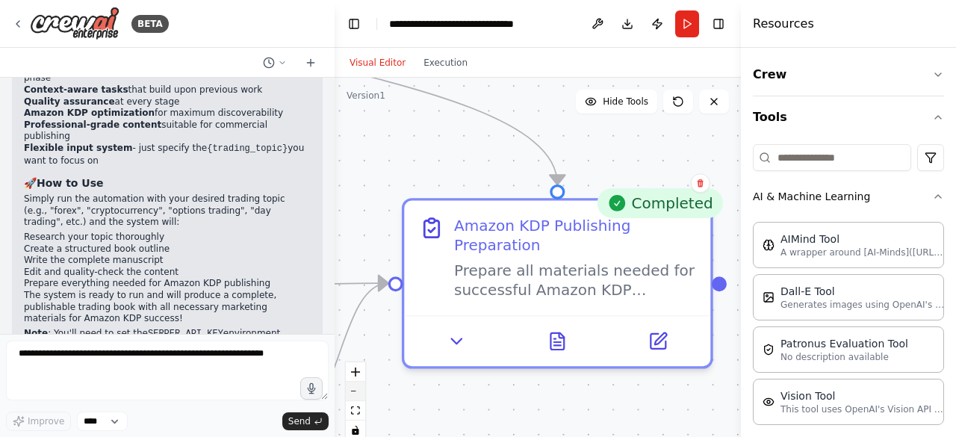
click at [364, 391] on button "zoom out" at bounding box center [355, 391] width 19 height 19
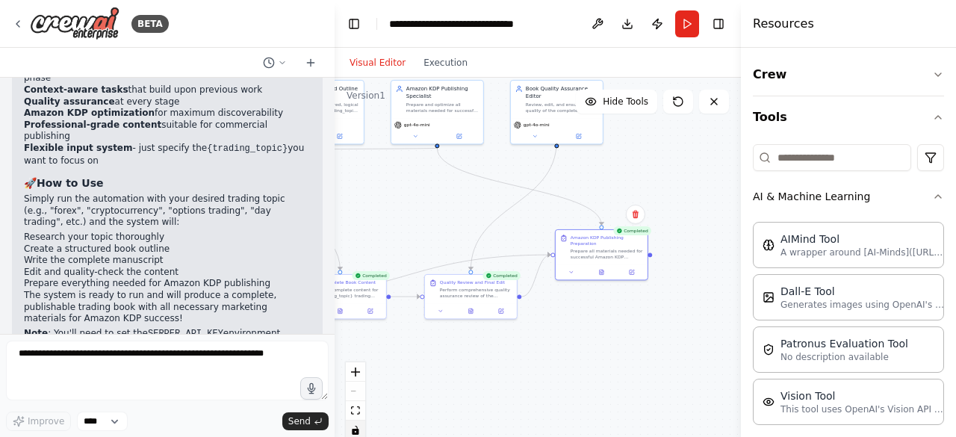
click at [353, 427] on icon "toggle interactivity" at bounding box center [355, 430] width 9 height 9
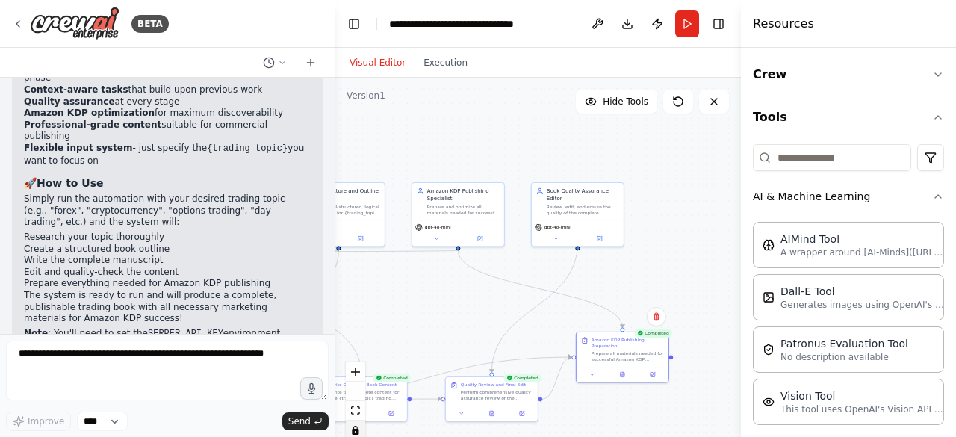
drag, startPoint x: 477, startPoint y: 178, endPoint x: 500, endPoint y: 255, distance: 80.6
click at [496, 274] on div ".deletable-edge-delete-btn { width: 20px; height: 20px; border: 0px solid #ffff…" at bounding box center [538, 264] width 406 height 373
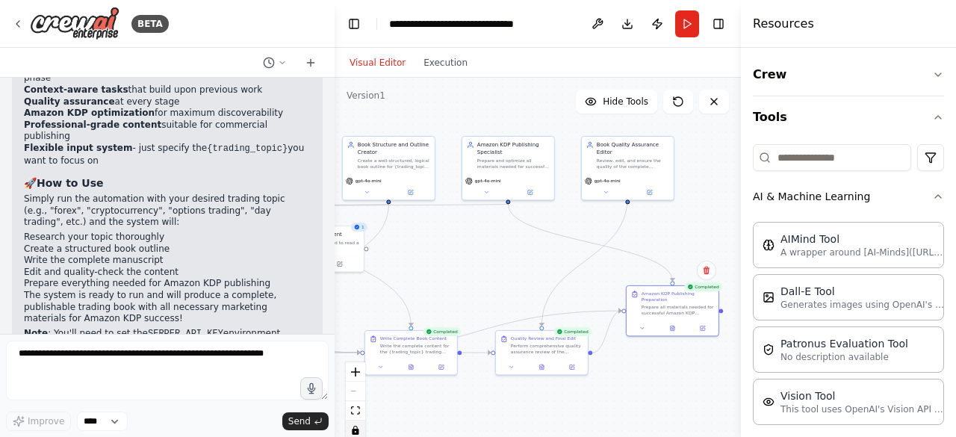
drag, startPoint x: 397, startPoint y: 270, endPoint x: 448, endPoint y: 229, distance: 65.4
click at [448, 229] on div ".deletable-edge-delete-btn { width: 20px; height: 20px; border: 0px solid #ffff…" at bounding box center [538, 264] width 406 height 373
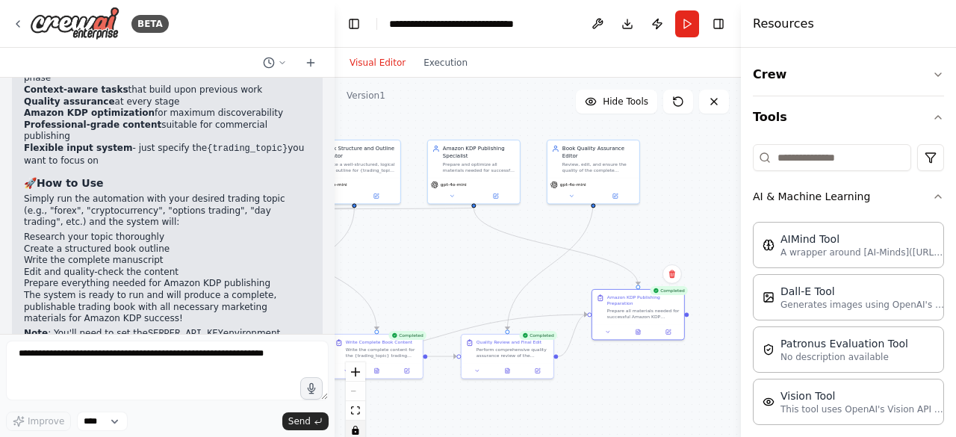
drag, startPoint x: 577, startPoint y: 233, endPoint x: 542, endPoint y: 237, distance: 34.6
click at [542, 237] on div ".deletable-edge-delete-btn { width: 20px; height: 20px; border: 0px solid #ffff…" at bounding box center [538, 264] width 406 height 373
click at [451, 71] on div "Visual Editor Execution" at bounding box center [409, 63] width 136 height 30
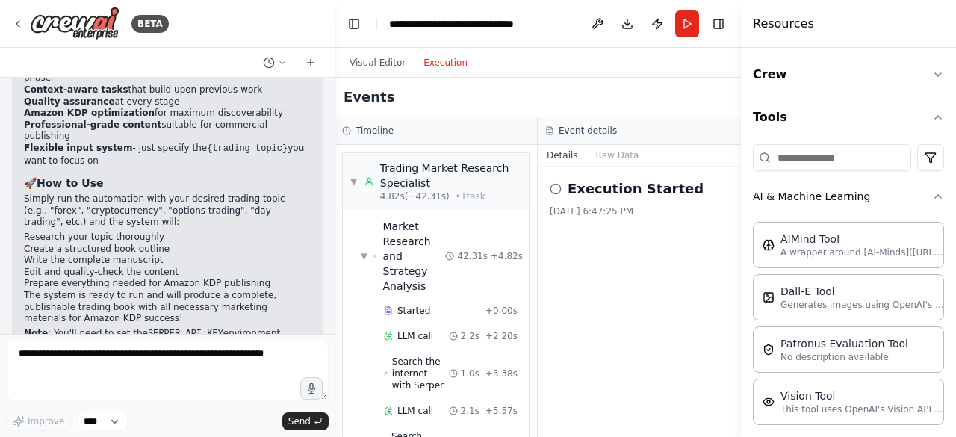
click at [452, 66] on button "Execution" at bounding box center [446, 63] width 62 height 18
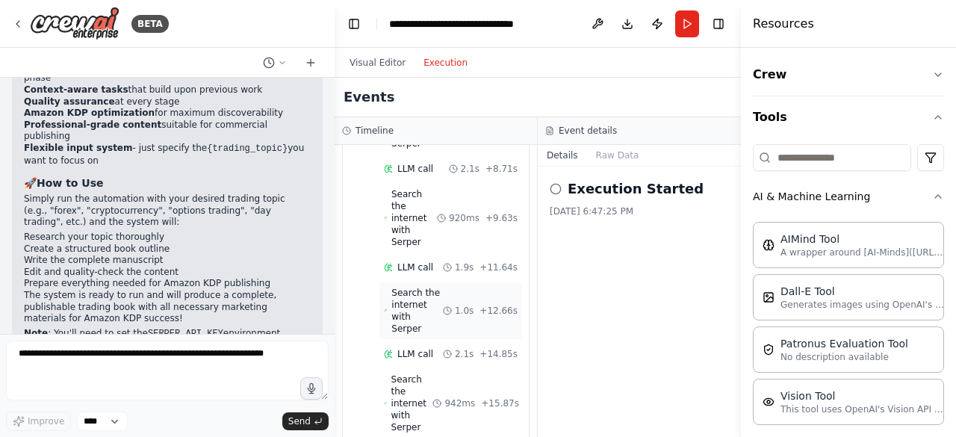
scroll to position [0, 0]
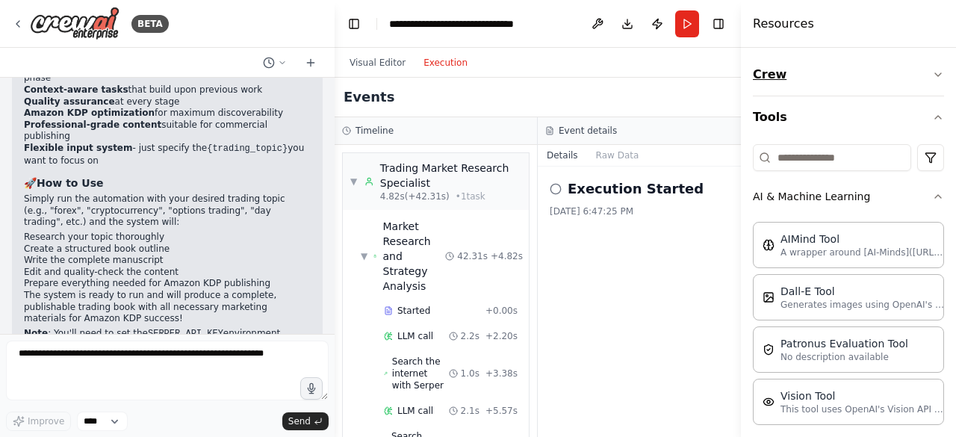
click at [917, 78] on button "Crew" at bounding box center [848, 75] width 191 height 42
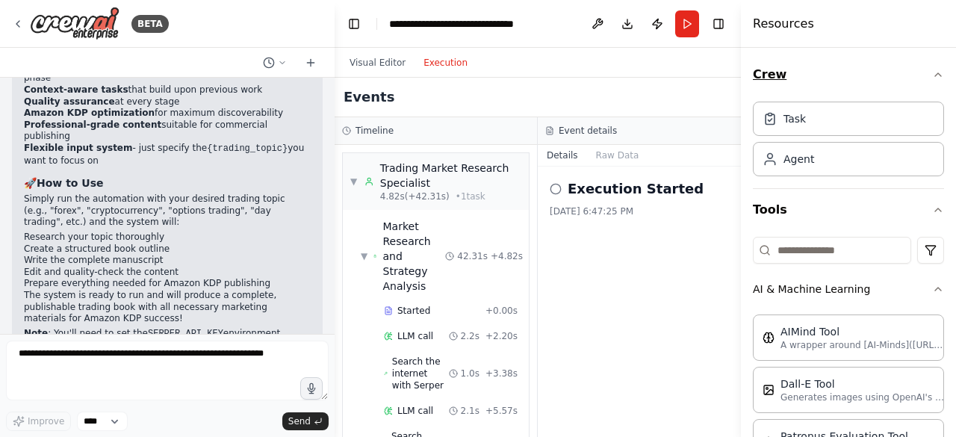
click at [823, 78] on button "Crew" at bounding box center [848, 75] width 191 height 42
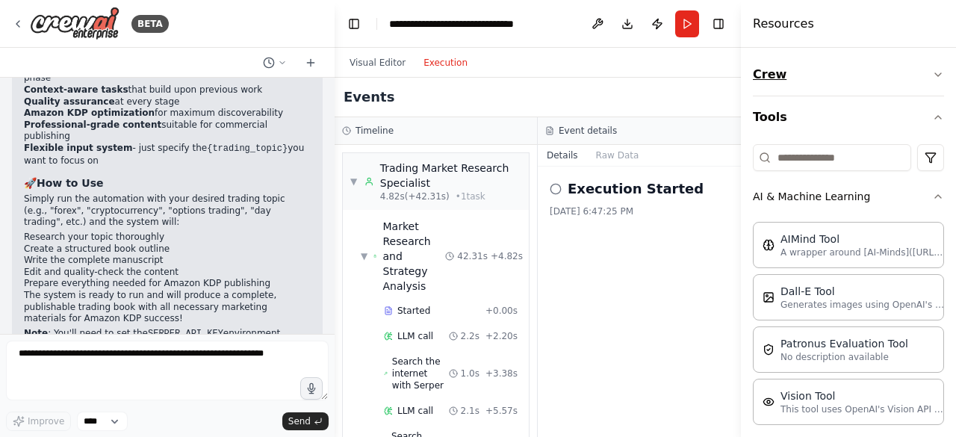
click at [823, 78] on button "Crew" at bounding box center [848, 75] width 191 height 42
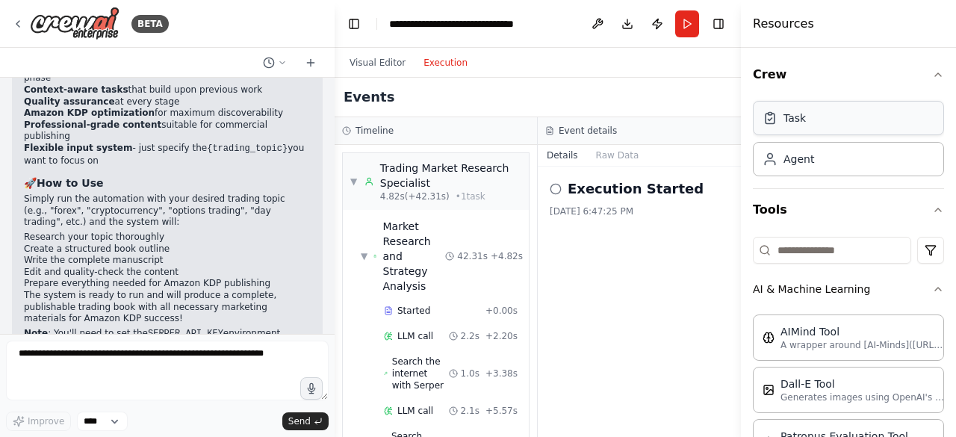
click at [823, 128] on div "Task" at bounding box center [848, 118] width 191 height 34
click at [786, 127] on div "Task" at bounding box center [848, 118] width 191 height 34
click at [795, 173] on div "Agent" at bounding box center [848, 158] width 191 height 34
click at [738, 64] on button "Toggle Sidebar" at bounding box center [741, 218] width 12 height 437
click at [719, 63] on div "Visual Editor Execution" at bounding box center [538, 63] width 406 height 30
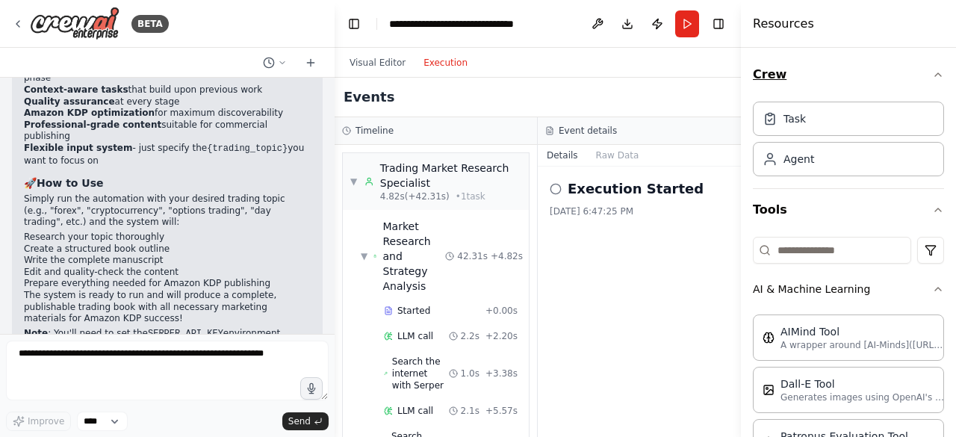
click at [766, 82] on button "Crew" at bounding box center [848, 75] width 191 height 42
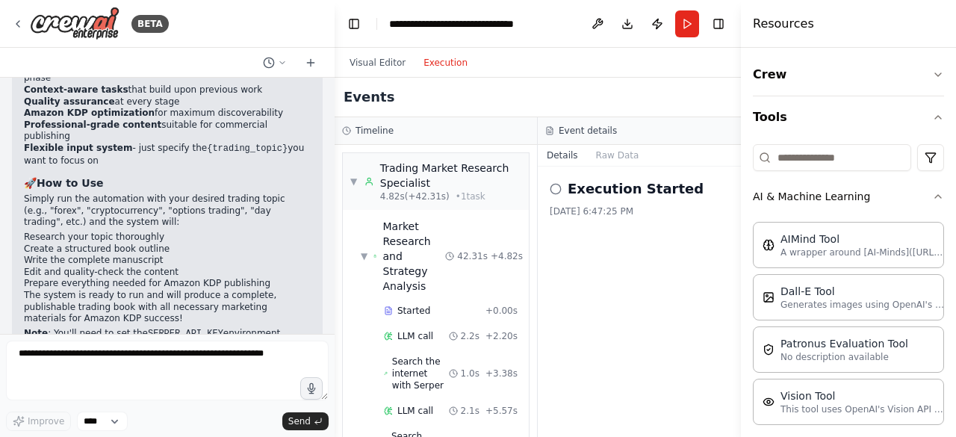
click at [761, 28] on h4 "Resources" at bounding box center [783, 24] width 61 height 18
click at [723, 49] on div "Visual Editor Execution" at bounding box center [538, 63] width 406 height 30
click at [713, 31] on button "Toggle Right Sidebar" at bounding box center [718, 23] width 21 height 21
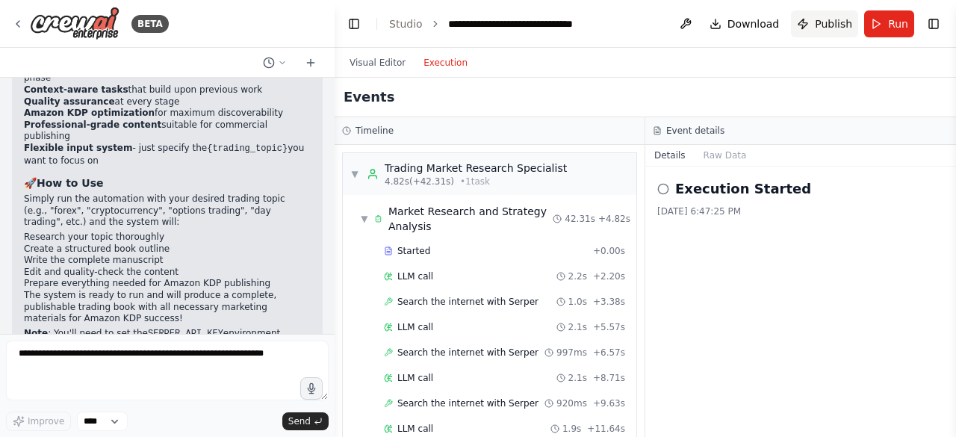
click at [833, 32] on button "Publish" at bounding box center [824, 23] width 67 height 27
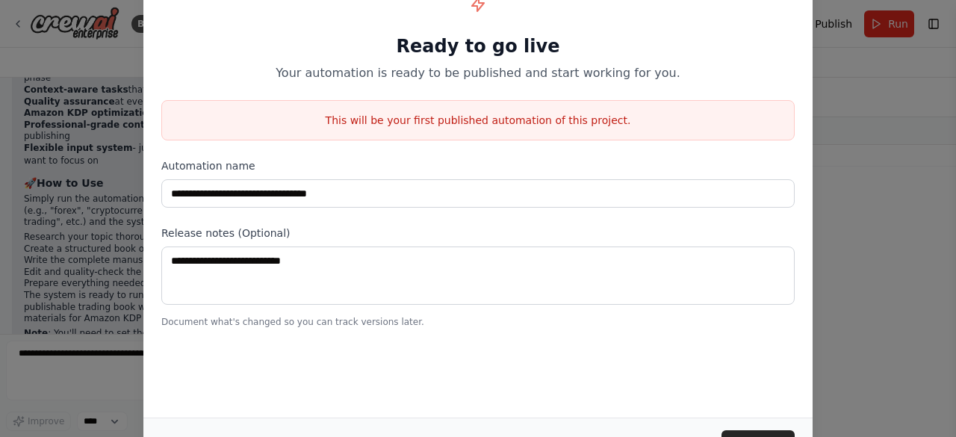
click at [854, 58] on div "**********" at bounding box center [478, 218] width 956 height 437
click at [97, 19] on div "**********" at bounding box center [478, 218] width 956 height 437
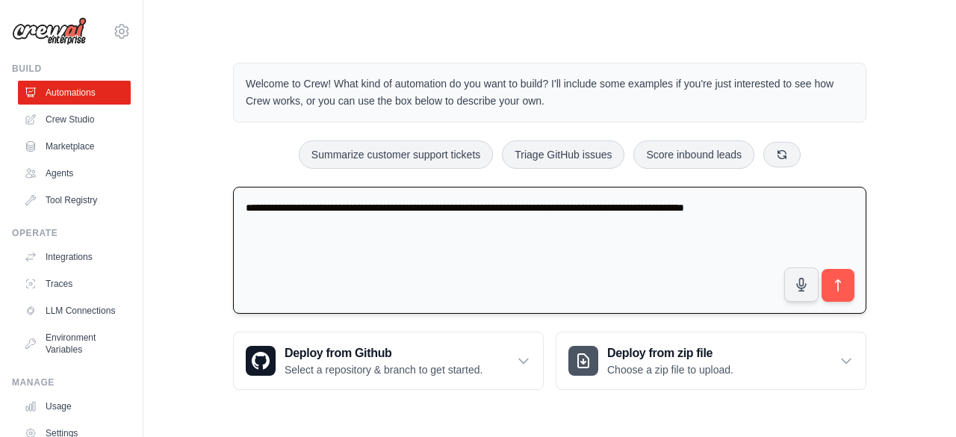
click at [815, 207] on textarea "**********" at bounding box center [549, 251] width 633 height 128
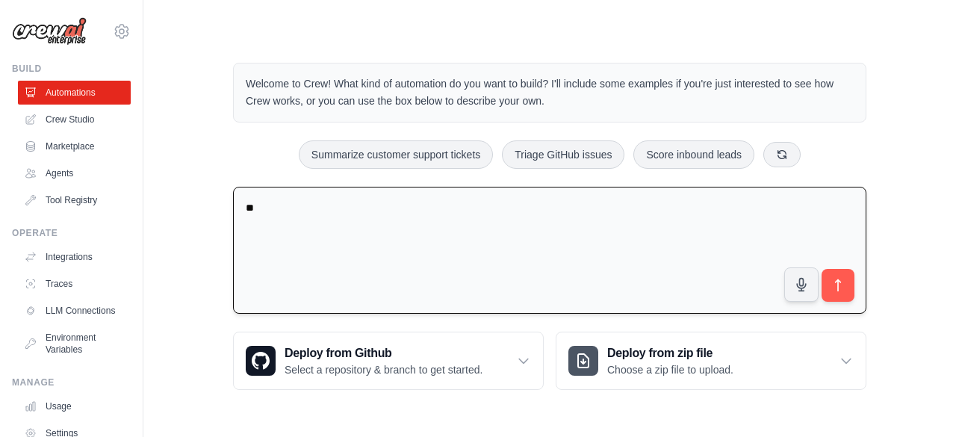
type textarea "*"
click at [72, 144] on link "Marketplace" at bounding box center [75, 146] width 113 height 24
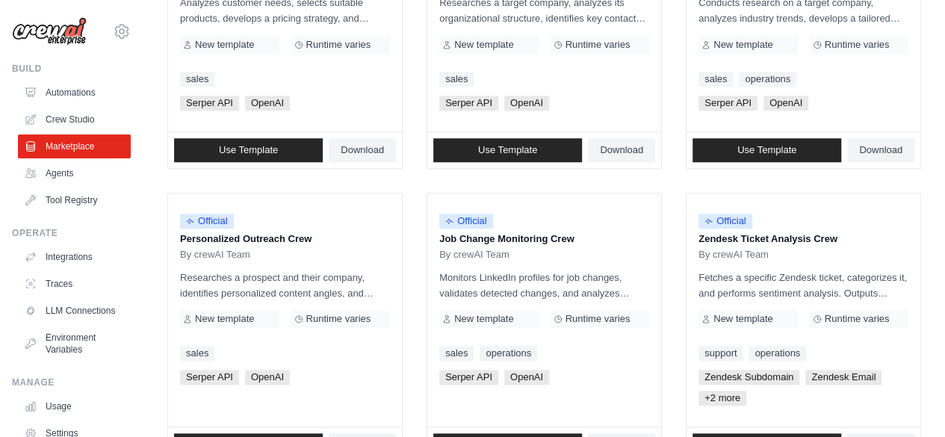
scroll to position [672, 0]
